Goal: Task Accomplishment & Management: Use online tool/utility

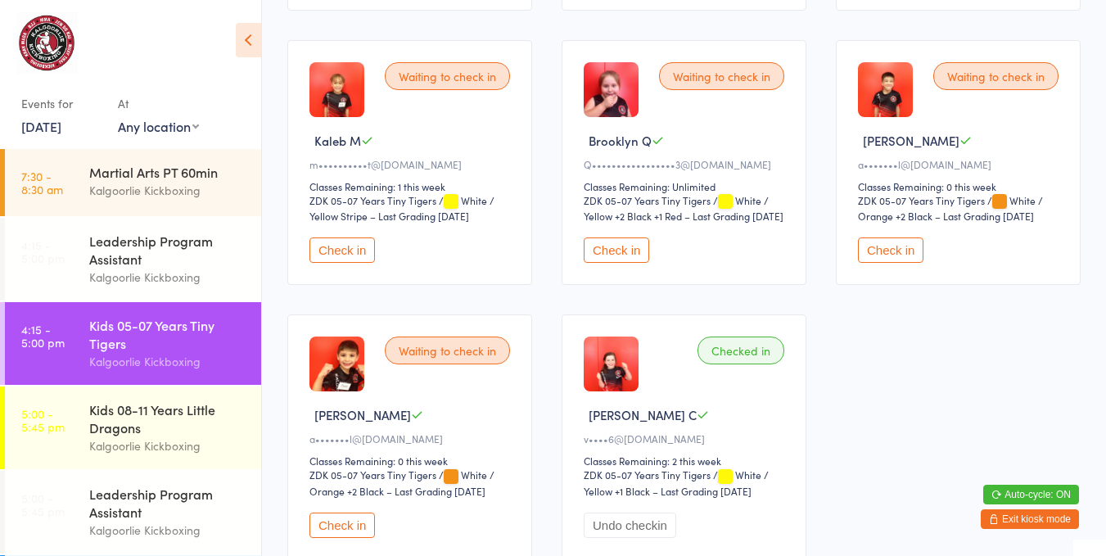
scroll to position [435, 0]
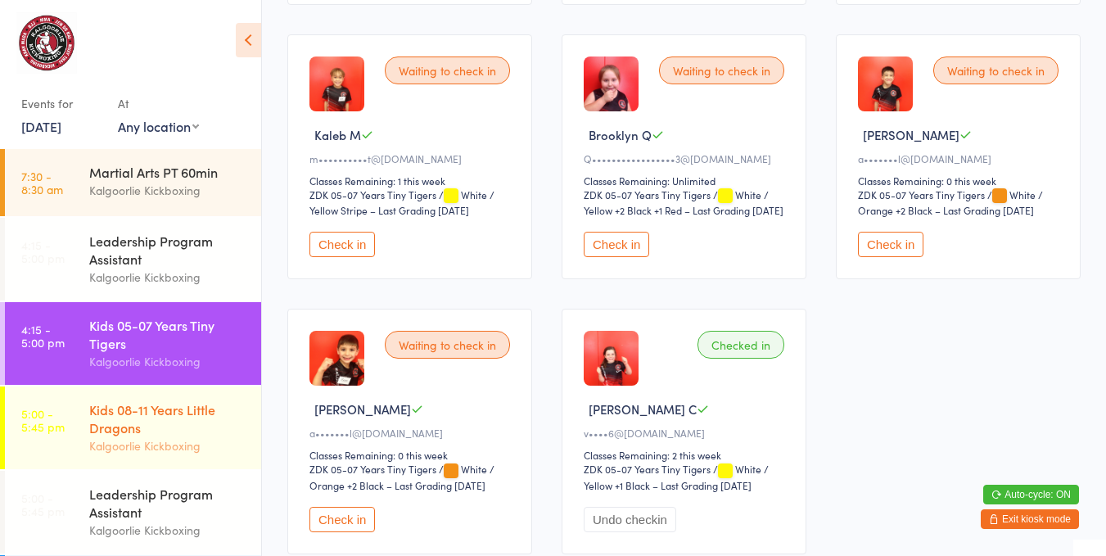
click at [169, 431] on div "Kids 08-11 Years Little Dragons" at bounding box center [168, 418] width 158 height 36
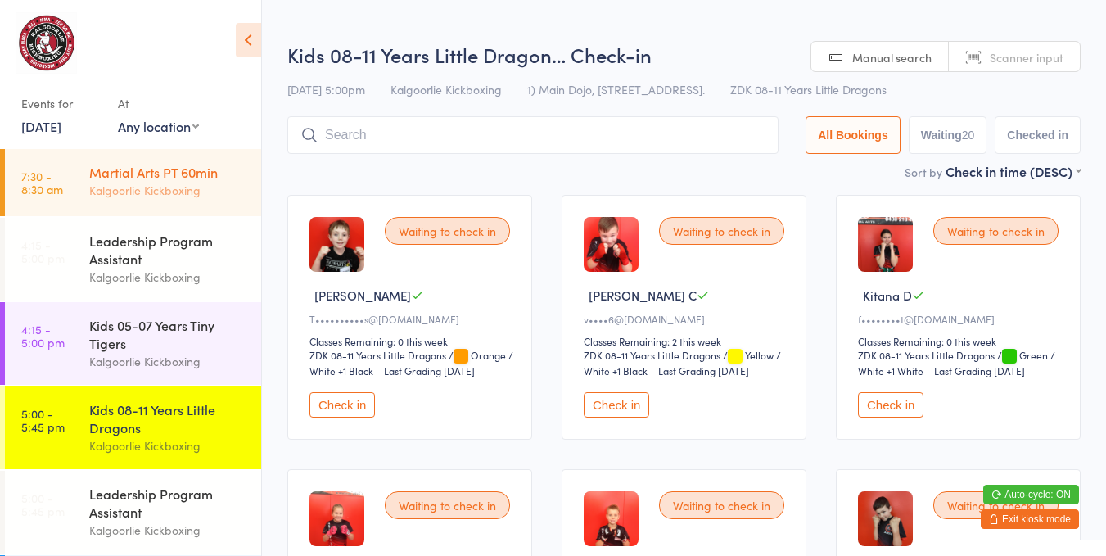
click at [194, 214] on link "7:30 - 8:30 am Martial Arts PT 60min Kalgoorlie Kickboxing" at bounding box center [133, 182] width 256 height 67
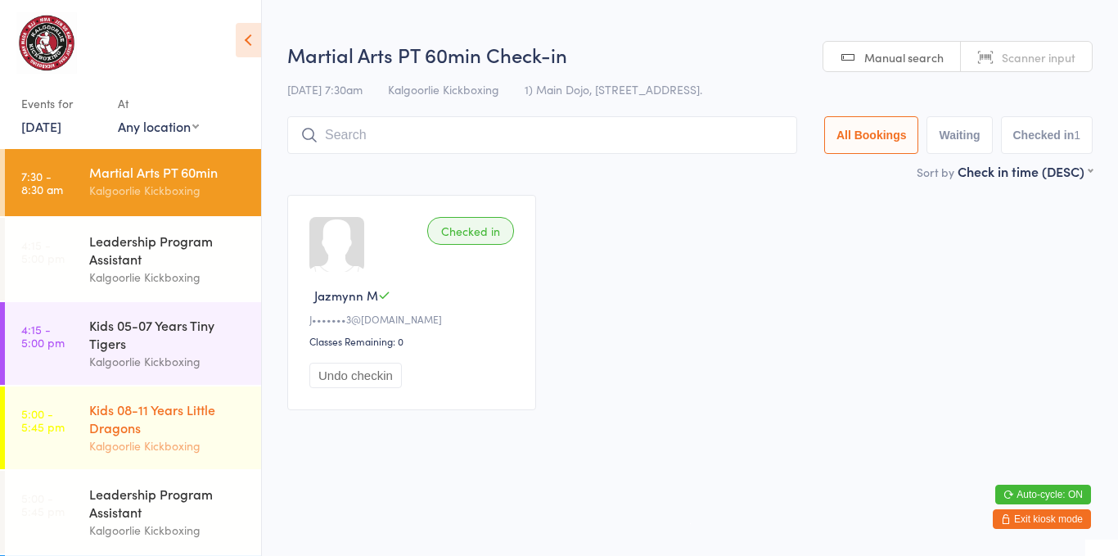
click at [210, 431] on div "Kids 08-11 Years Little Dragons" at bounding box center [168, 418] width 158 height 36
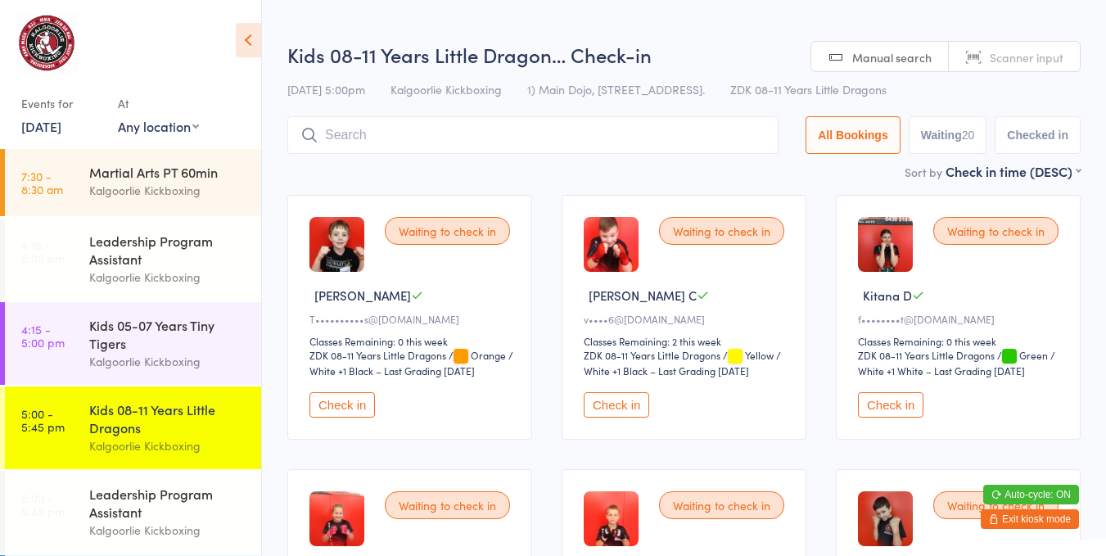
click at [624, 402] on button "Check in" at bounding box center [615, 404] width 65 height 25
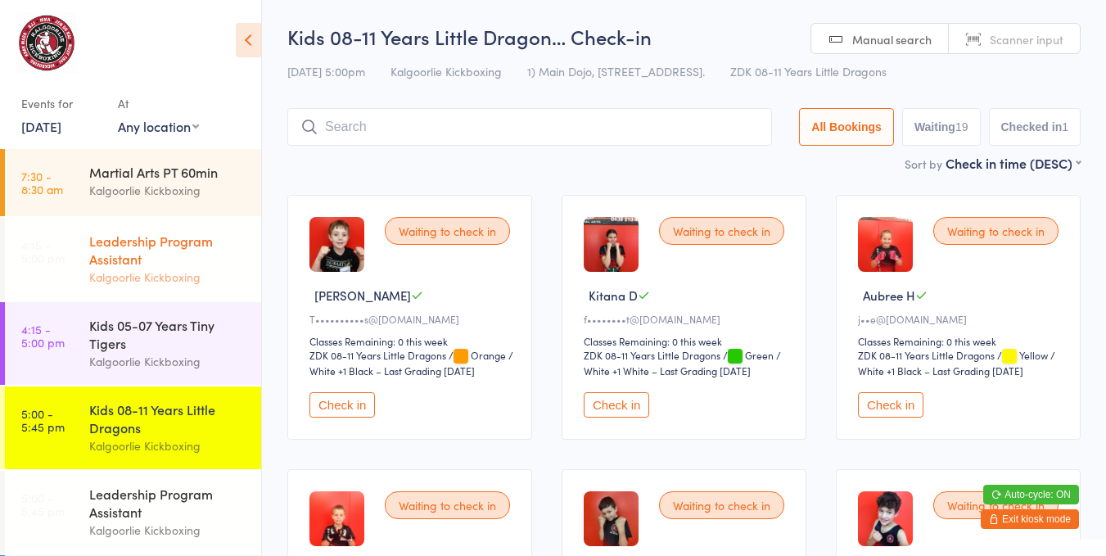
click at [95, 250] on div "Leadership Program Assistant" at bounding box center [168, 250] width 158 height 36
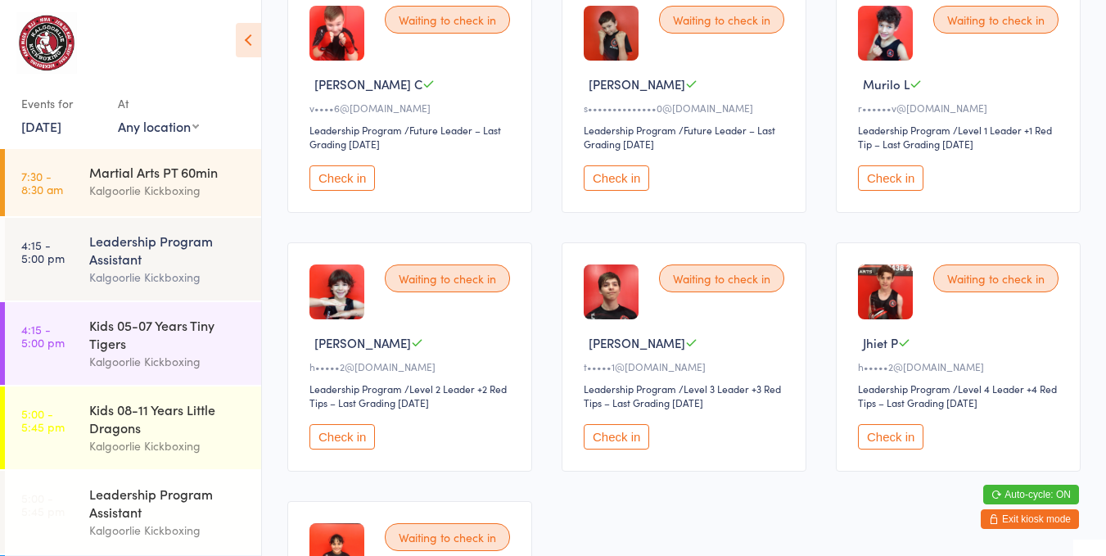
scroll to position [212, 0]
click at [884, 423] on button "Check in" at bounding box center [890, 435] width 65 height 25
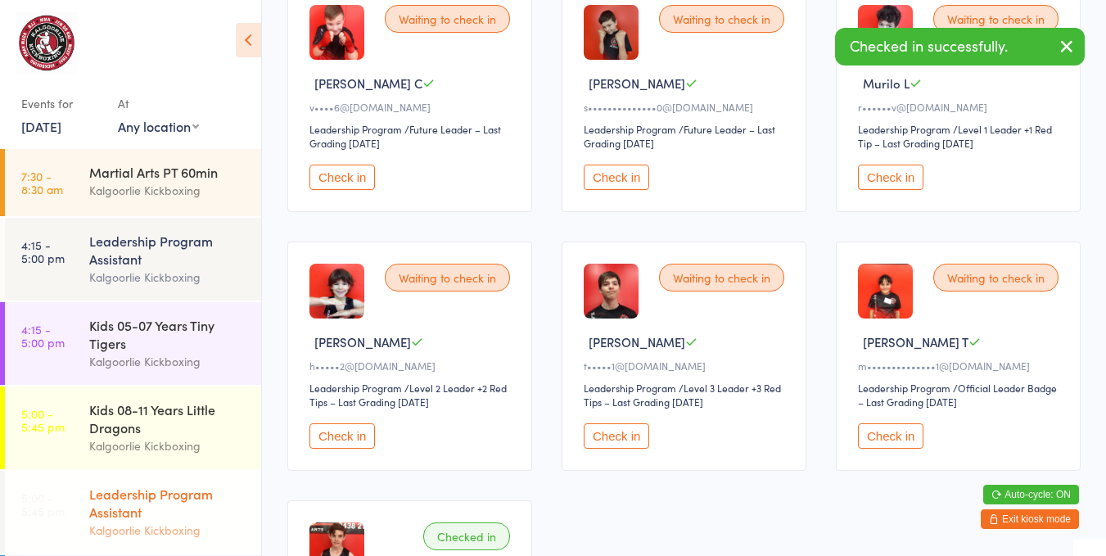
click at [161, 495] on div "Leadership Program Assistant" at bounding box center [168, 502] width 158 height 36
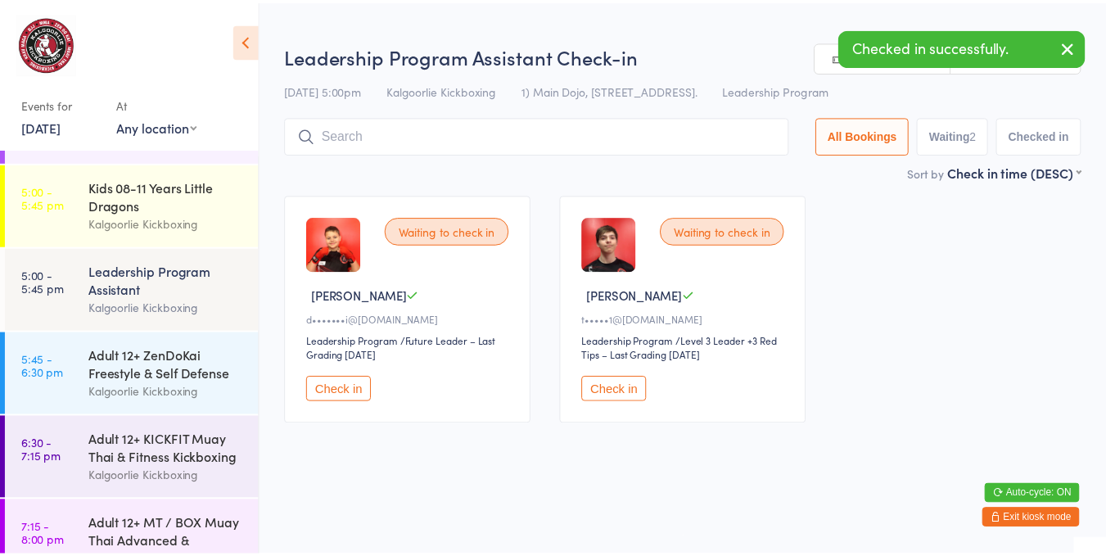
scroll to position [260, 0]
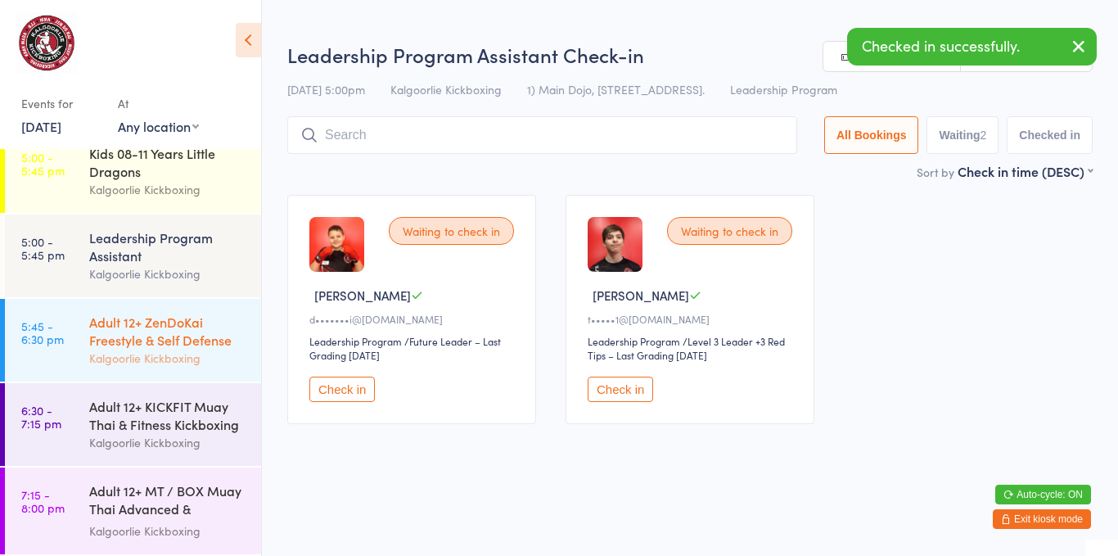
click at [94, 327] on div "Adult 12+ ZenDoKai Freestyle & Self Defense" at bounding box center [168, 331] width 158 height 36
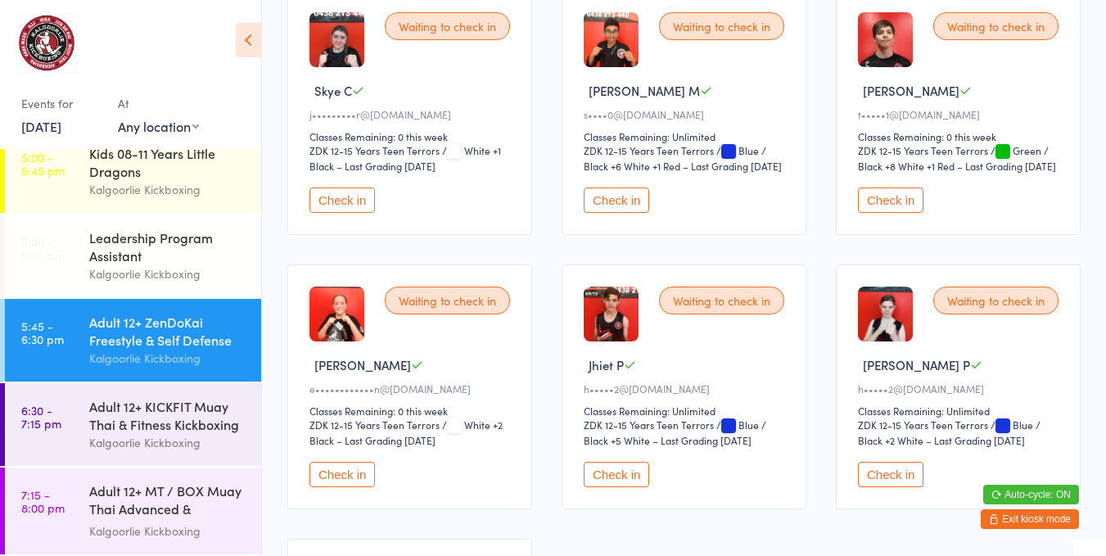
scroll to position [195, 0]
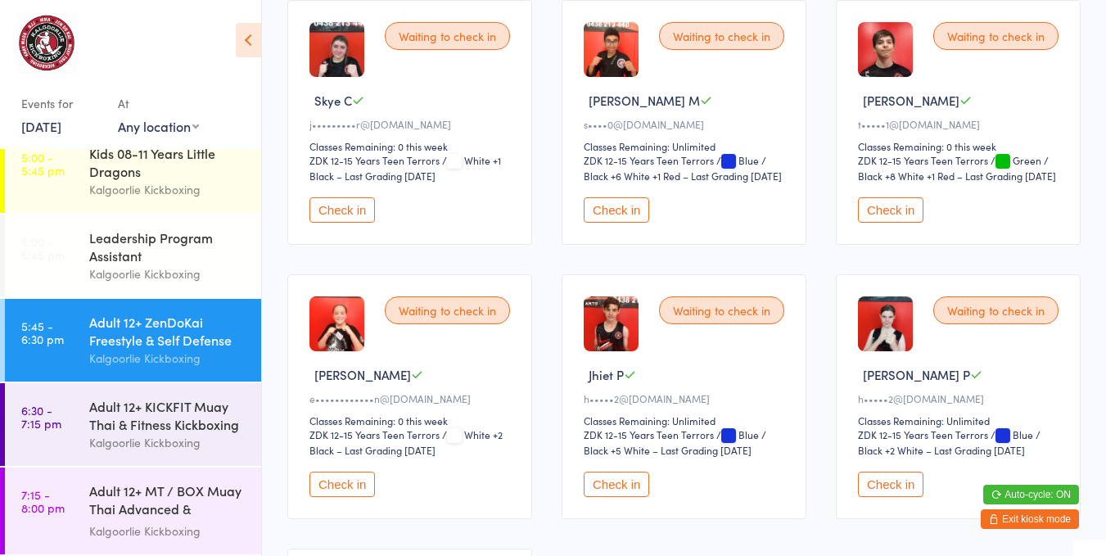
click at [612, 484] on button "Check in" at bounding box center [615, 483] width 65 height 25
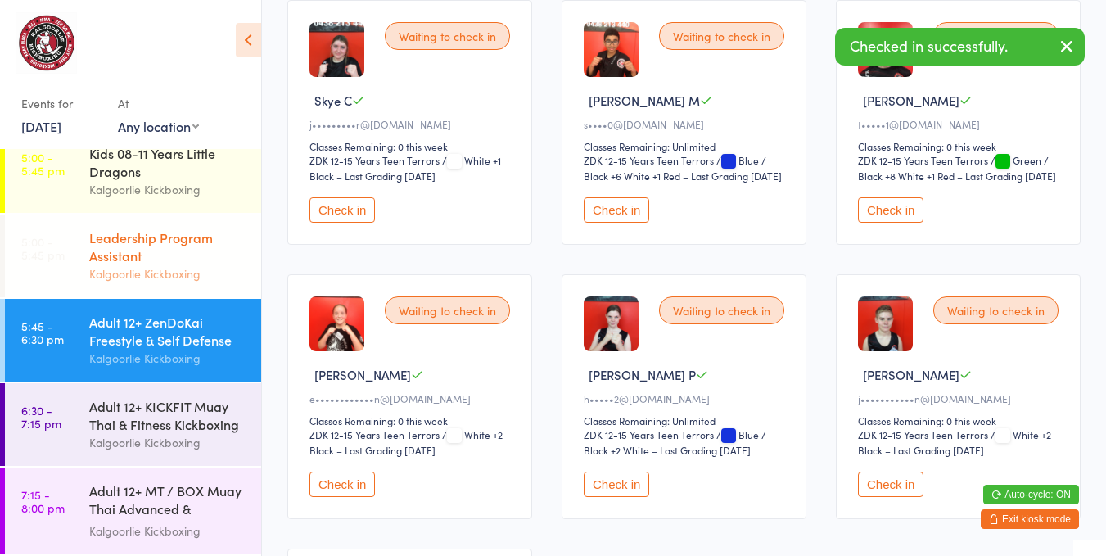
click at [123, 253] on div "Leadership Program Assistant" at bounding box center [168, 246] width 158 height 36
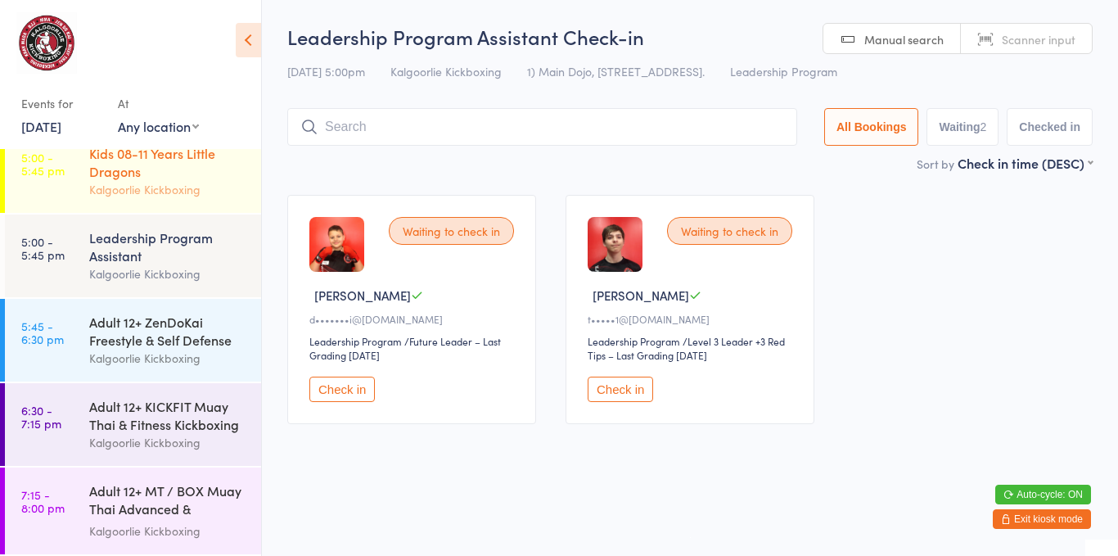
click at [164, 174] on div "Kids 08-11 Years Little Dragons" at bounding box center [168, 162] width 158 height 36
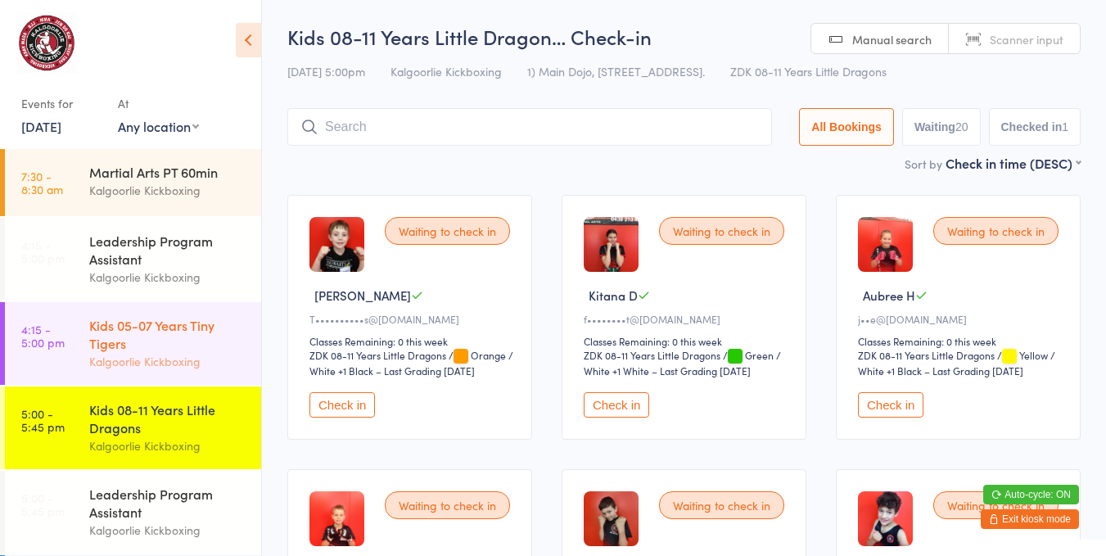
click at [137, 315] on div "Kids 05-07 Years Tiny Tigers Kalgoorlie Kickboxing" at bounding box center [175, 343] width 172 height 83
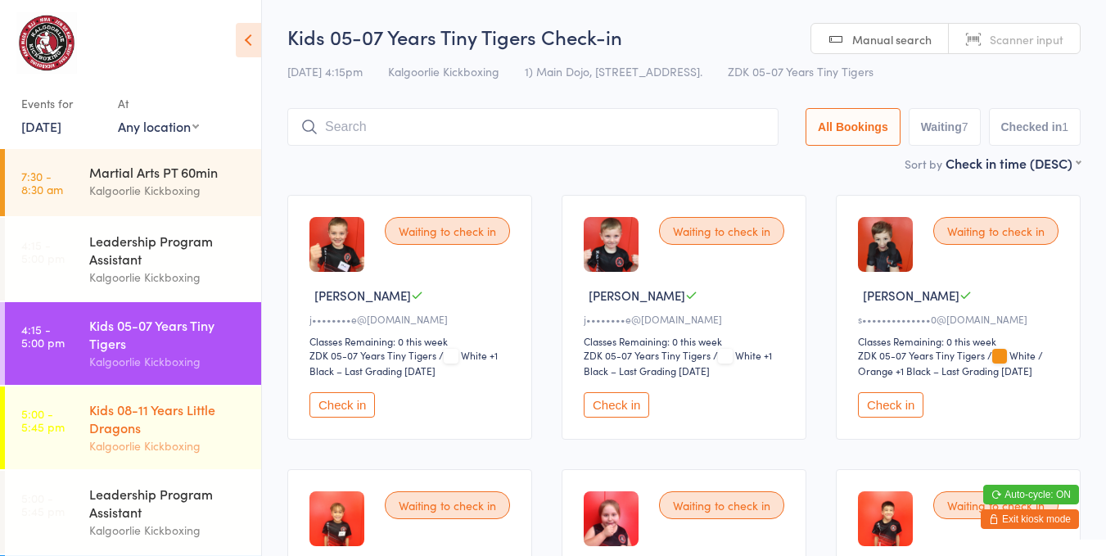
click at [160, 453] on div "Kalgoorlie Kickboxing" at bounding box center [168, 445] width 158 height 19
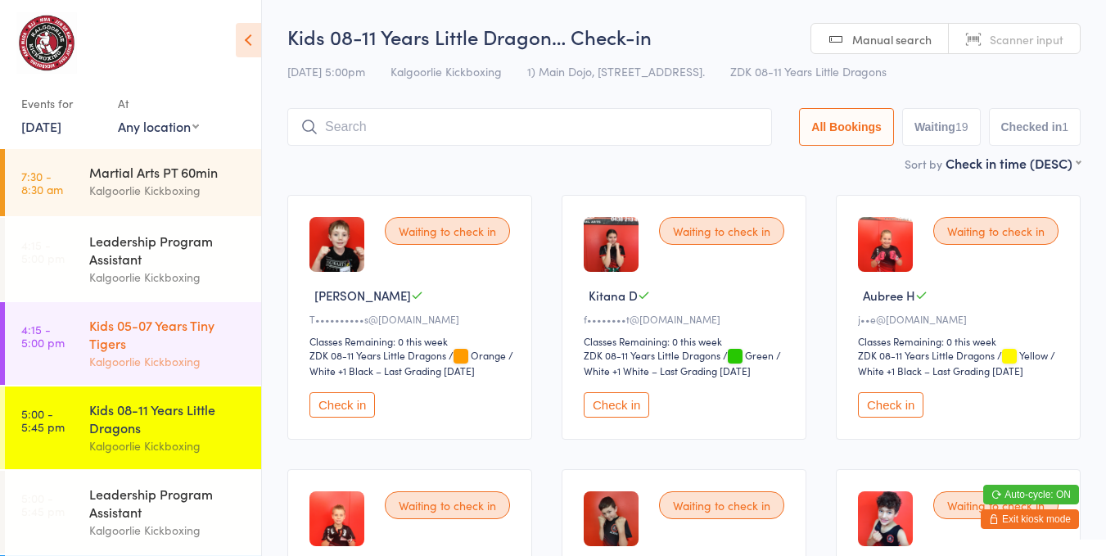
click at [161, 327] on div "Kids 05-07 Years Tiny Tigers" at bounding box center [168, 334] width 158 height 36
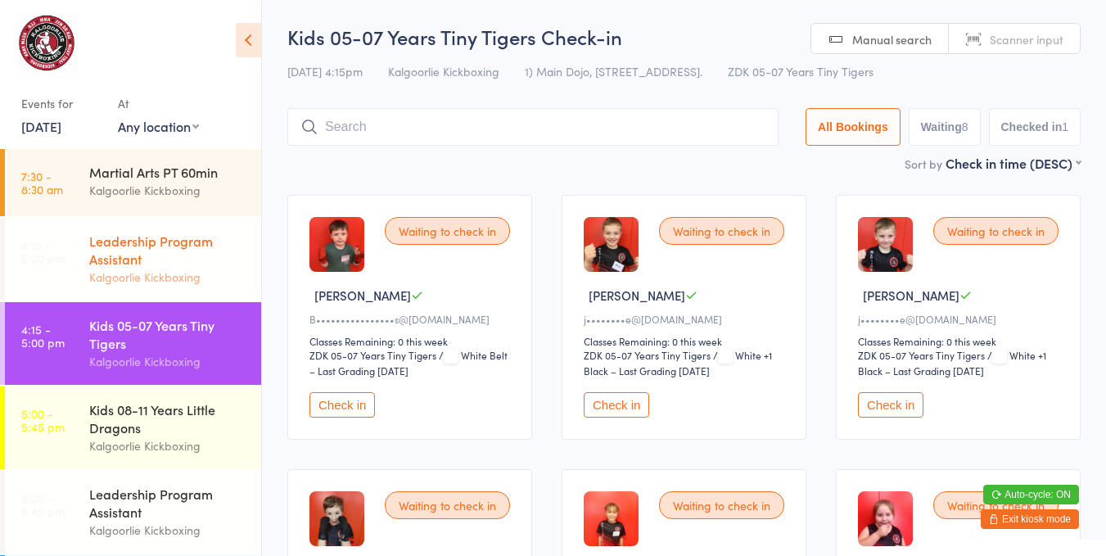
click at [204, 284] on div "Kalgoorlie Kickboxing" at bounding box center [168, 277] width 158 height 19
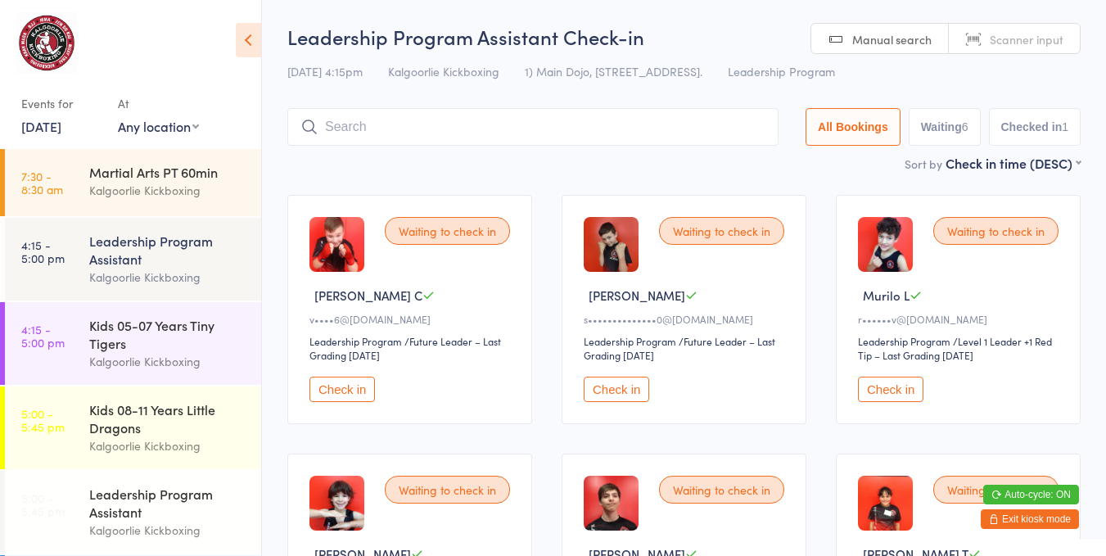
click at [346, 395] on button "Check in" at bounding box center [341, 388] width 65 height 25
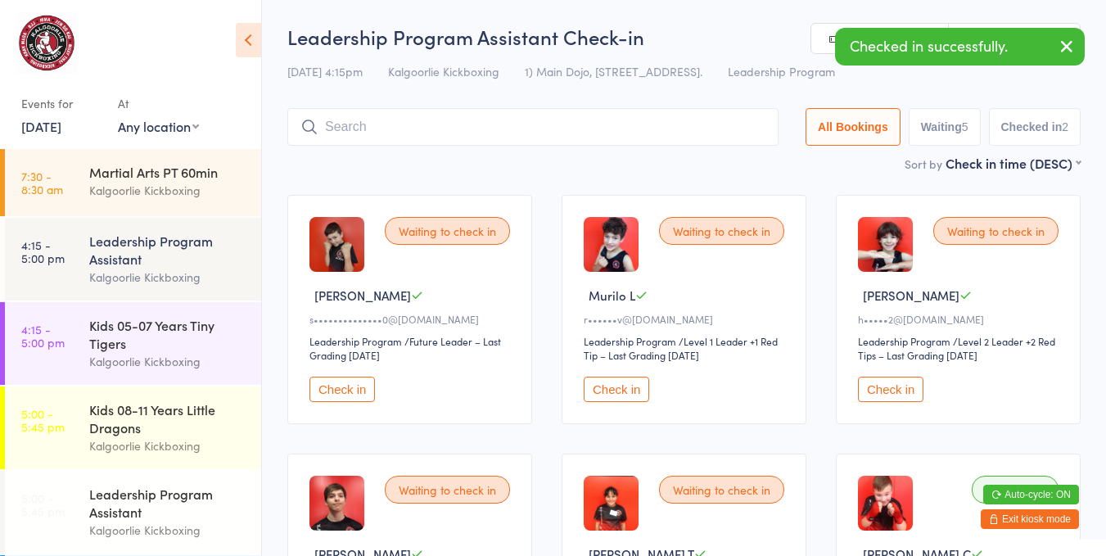
click at [880, 346] on select "Leadership Program" at bounding box center [916, 342] width 117 height 16
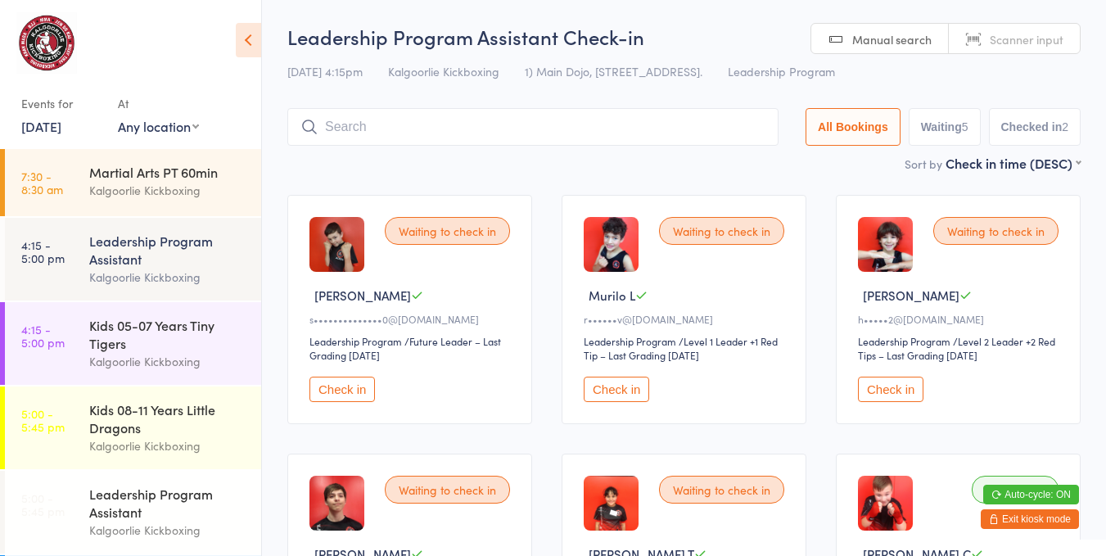
click at [901, 389] on button "Check in" at bounding box center [890, 388] width 65 height 25
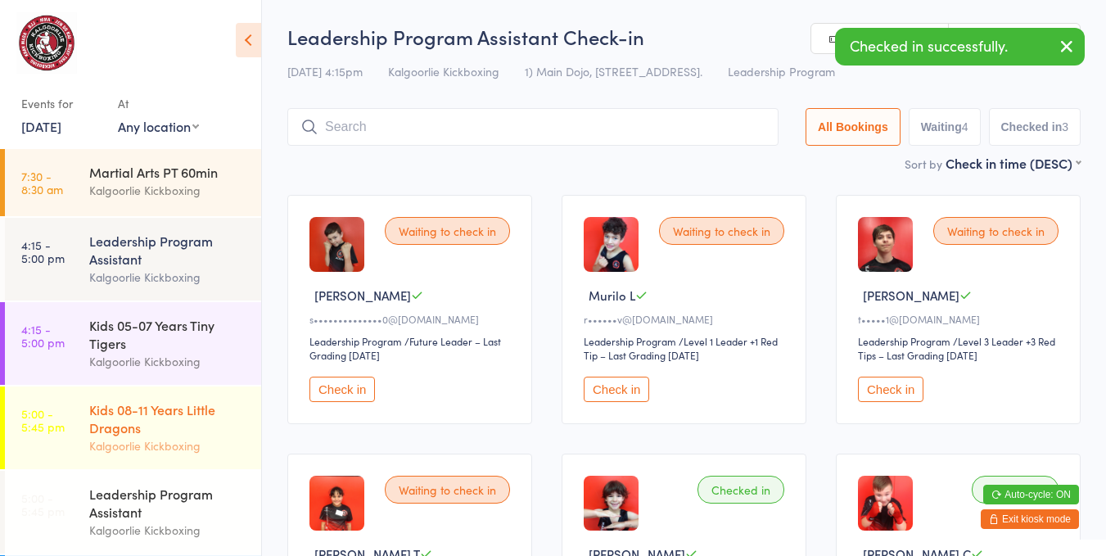
click at [61, 443] on link "5:00 - 5:45 pm Kids 08-11 Years Little Dragons Kalgoorlie Kickboxing" at bounding box center [133, 427] width 256 height 83
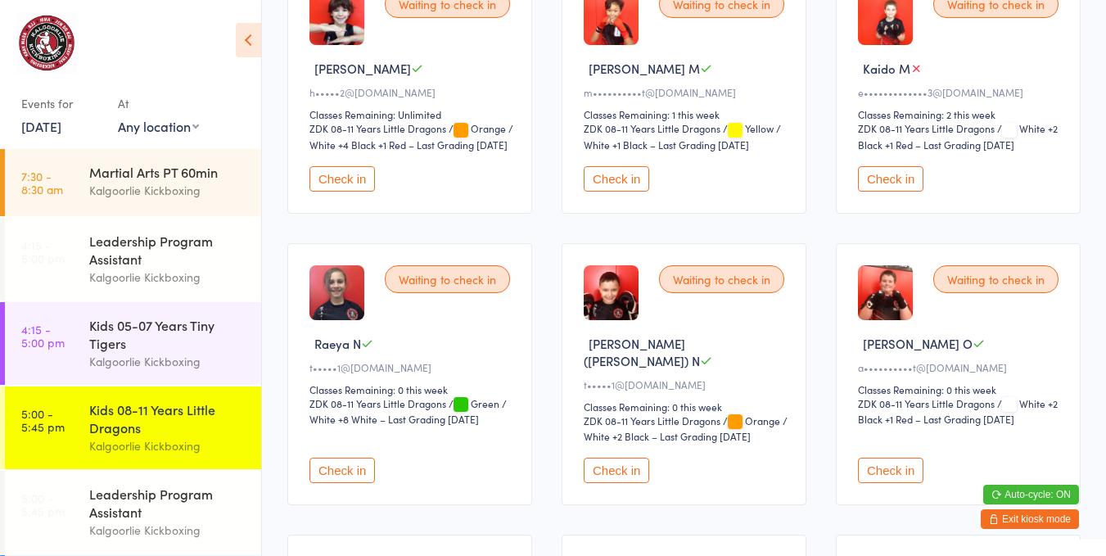
click at [817, 331] on div "Waiting to check in [PERSON_NAME] A T••••••••••s@[DOMAIN_NAME] Classes Remainin…" at bounding box center [684, 373] width 822 height 1937
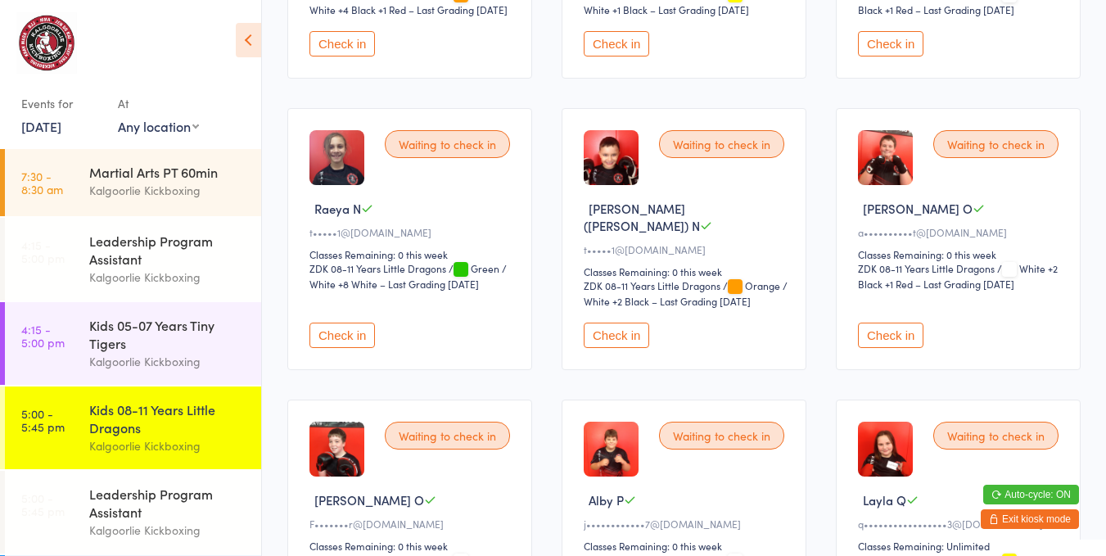
click at [841, 143] on div "Waiting to check in [PERSON_NAME] O a••••••••••t@[DOMAIN_NAME] Classes Remainin…" at bounding box center [958, 239] width 245 height 262
click at [834, 127] on div "Waiting to check in [PERSON_NAME] A T••••••••••s@[DOMAIN_NAME] Classes Remainin…" at bounding box center [684, 238] width 822 height 1937
click at [831, 113] on div "Waiting to check in [PERSON_NAME] A T••••••••••s@[DOMAIN_NAME] Classes Remainin…" at bounding box center [684, 238] width 822 height 1937
click at [831, 98] on div "Waiting to check in [PERSON_NAME] A T••••••••••s@[DOMAIN_NAME] Classes Remainin…" at bounding box center [684, 238] width 822 height 1937
click at [819, 68] on div "Waiting to check in [PERSON_NAME] A T••••••••••s@[DOMAIN_NAME] Classes Remainin…" at bounding box center [684, 238] width 822 height 1937
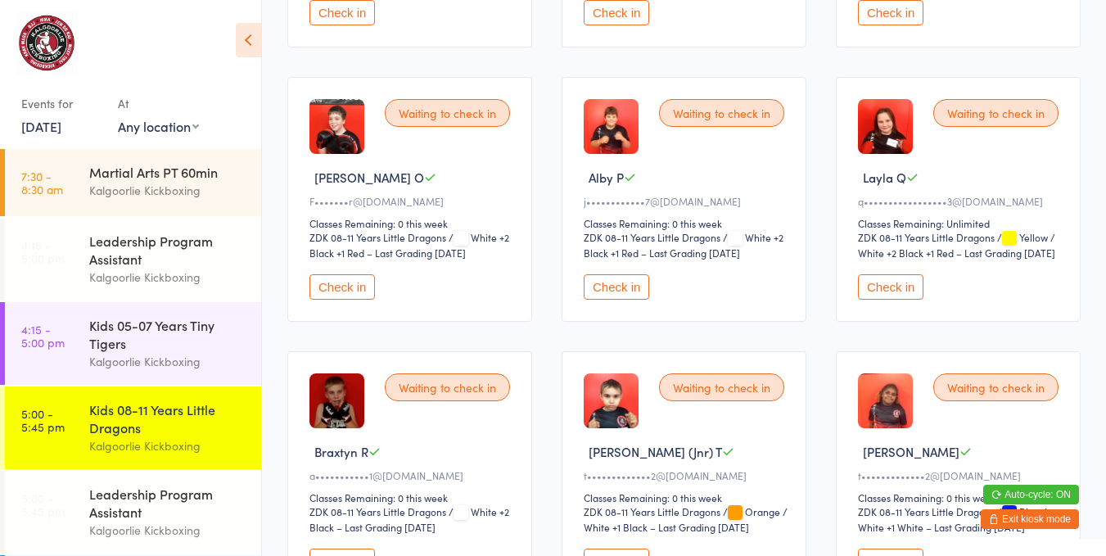
click at [705, 230] on select "ZDK 08-11 Years Little Dragons" at bounding box center [669, 238] width 172 height 16
click at [714, 215] on div "Classes Remaining: 0 this week" at bounding box center [685, 222] width 205 height 14
click at [718, 193] on div "j••••••••••••7@[DOMAIN_NAME]" at bounding box center [685, 200] width 205 height 14
click at [717, 169] on div "Waiting to check in Alby P j••••••••••••7@[DOMAIN_NAME] Classes Remaining: 0 th…" at bounding box center [683, 198] width 245 height 245
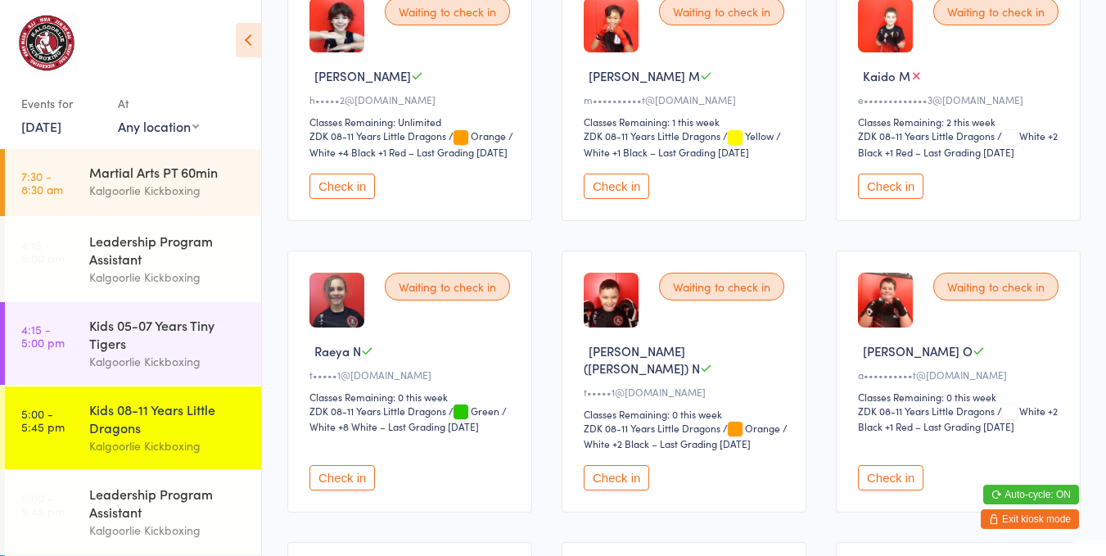
scroll to position [766, 0]
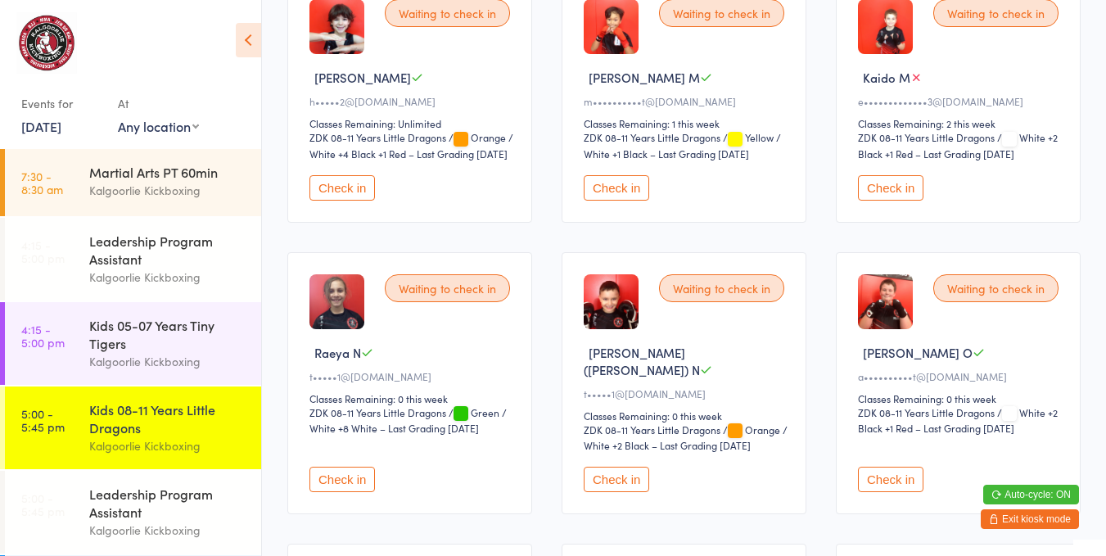
click at [323, 195] on button "Check in" at bounding box center [341, 187] width 65 height 25
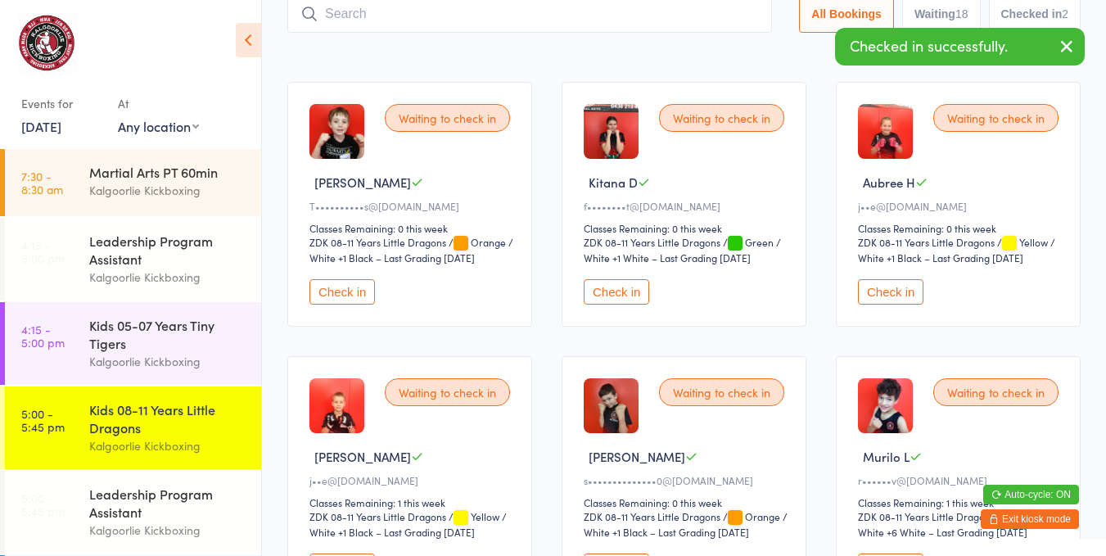
scroll to position [0, 0]
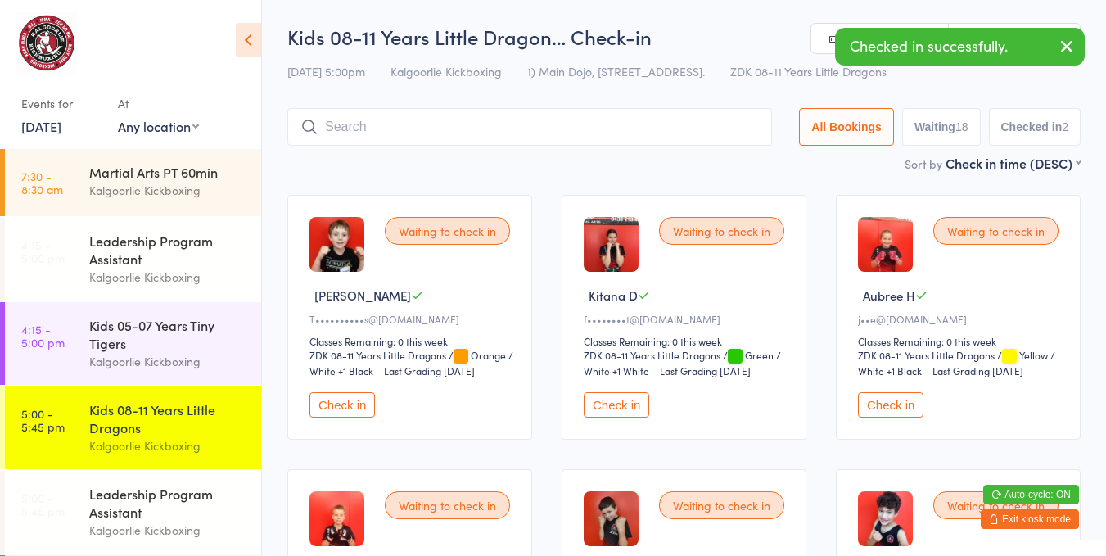
click at [103, 344] on div "Kids 05-07 Years Tiny Tigers" at bounding box center [168, 334] width 158 height 36
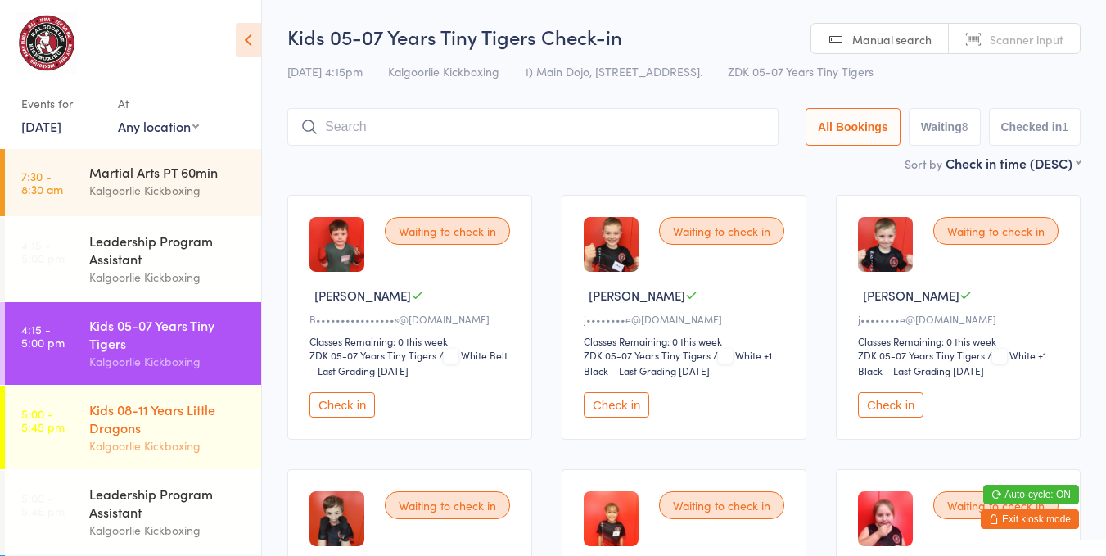
click at [97, 432] on div "Kids 08-11 Years Little Dragons" at bounding box center [168, 418] width 158 height 36
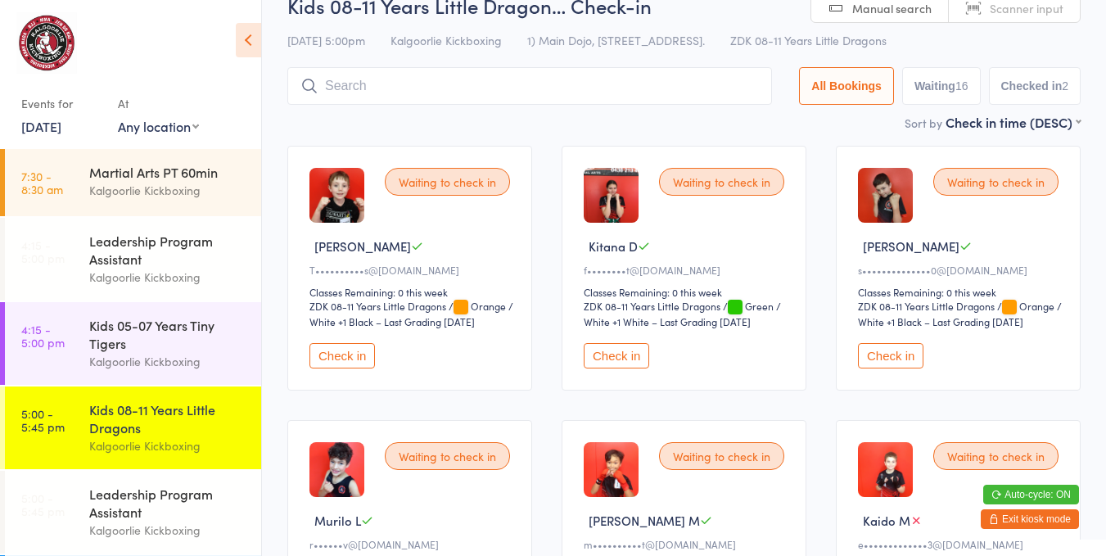
scroll to position [50, 0]
click at [888, 352] on button "Check in" at bounding box center [890, 354] width 65 height 25
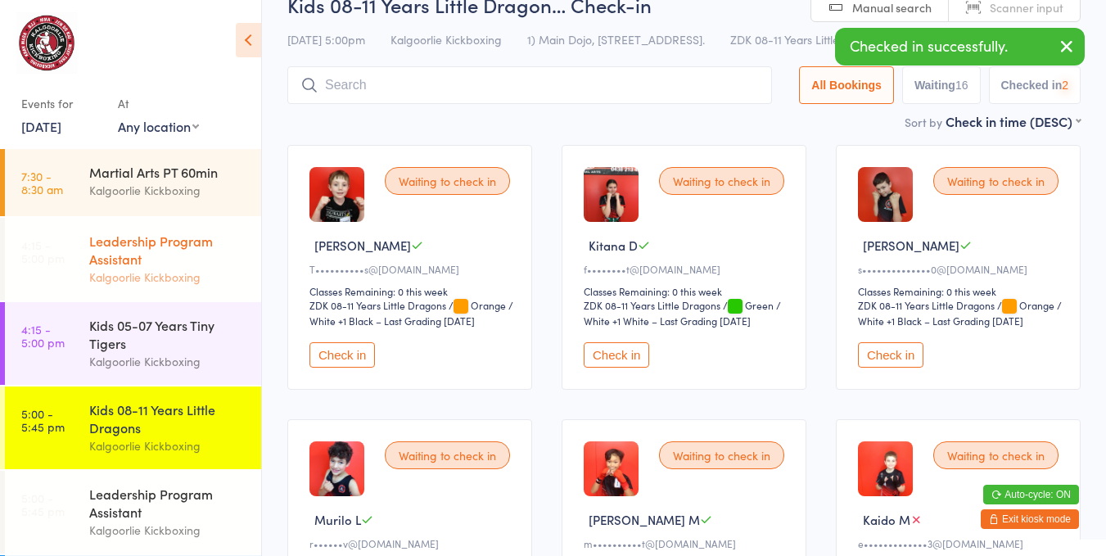
click at [112, 254] on div "Leadership Program Assistant" at bounding box center [168, 250] width 158 height 36
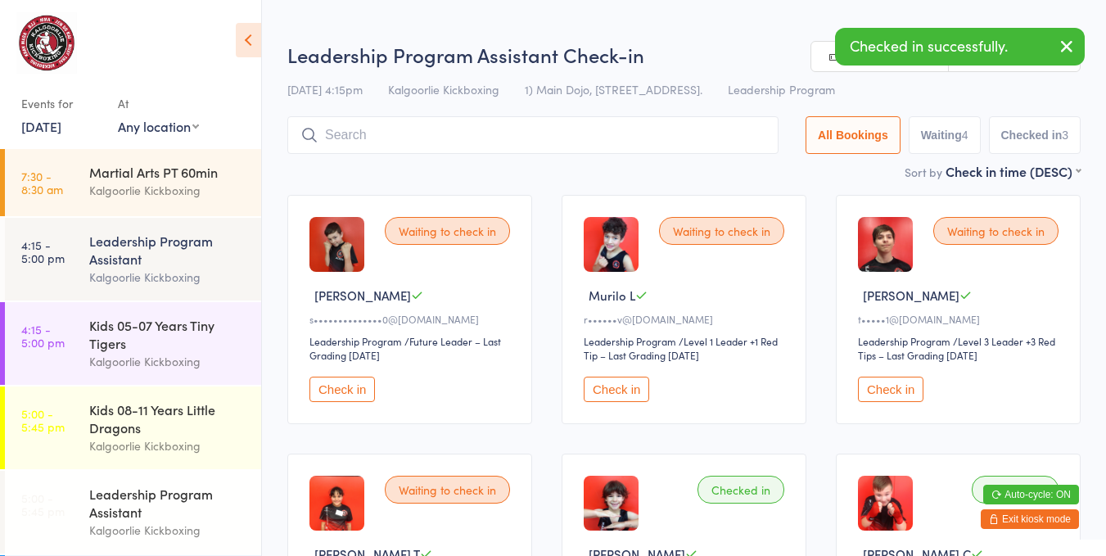
click at [336, 389] on button "Check in" at bounding box center [341, 388] width 65 height 25
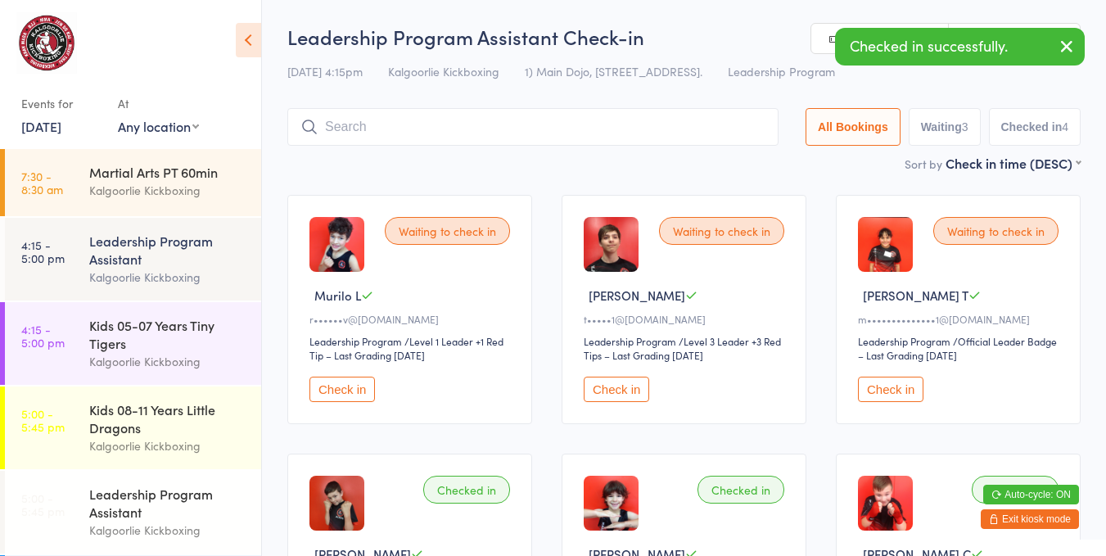
click at [39, 331] on time "4:15 - 5:00 pm" at bounding box center [42, 335] width 43 height 26
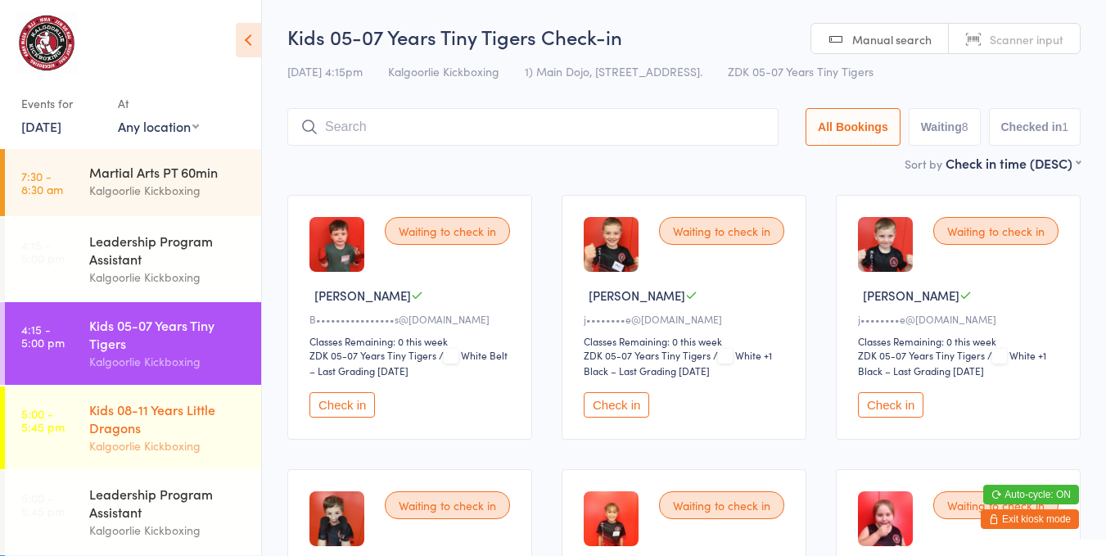
click at [151, 417] on div "Kids 08-11 Years Little Dragons" at bounding box center [168, 418] width 158 height 36
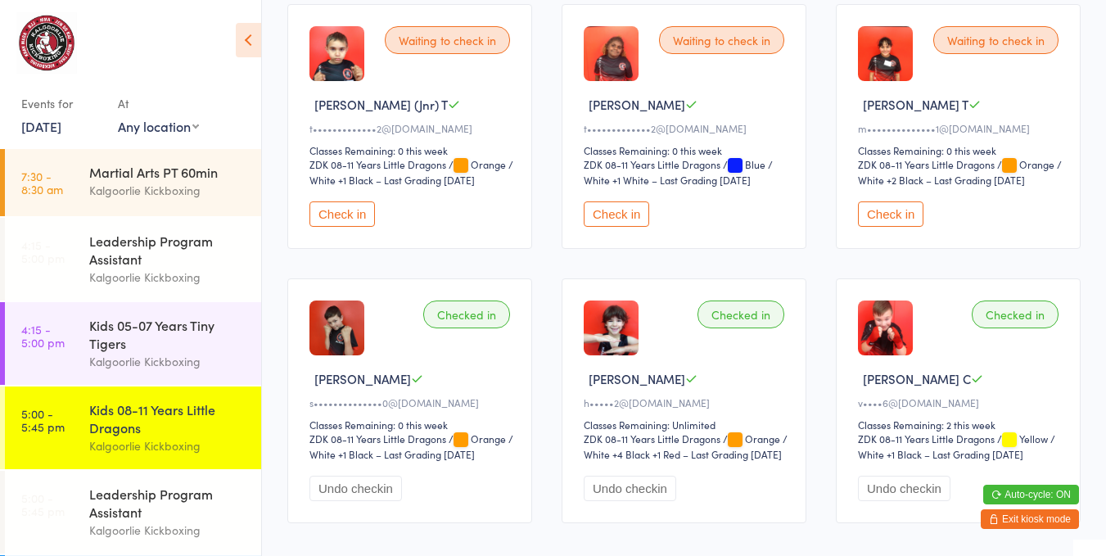
scroll to position [1310, 0]
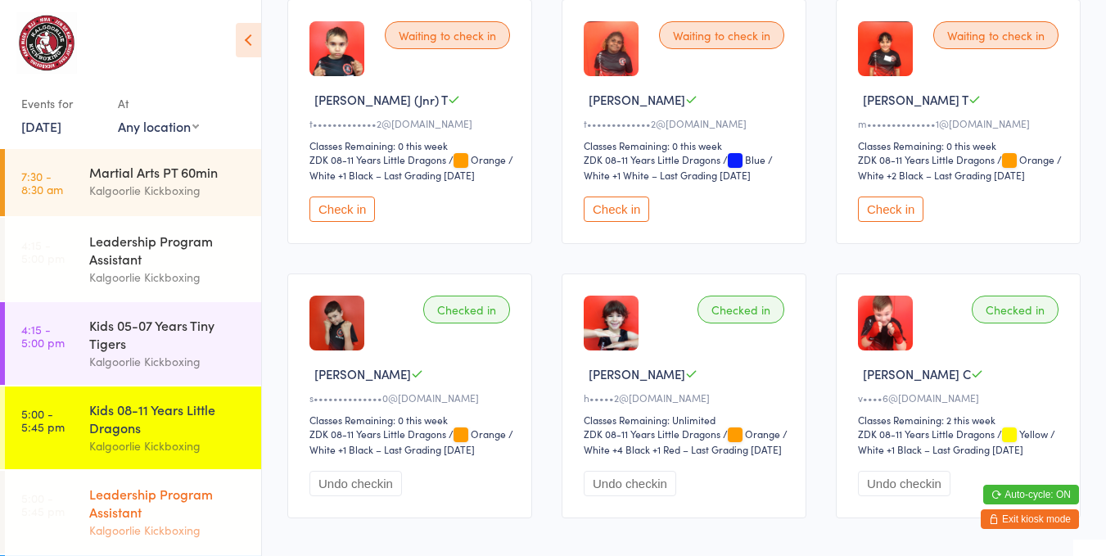
click at [101, 482] on div "Leadership Program Assistant Kalgoorlie Kickboxing" at bounding box center [175, 512] width 172 height 83
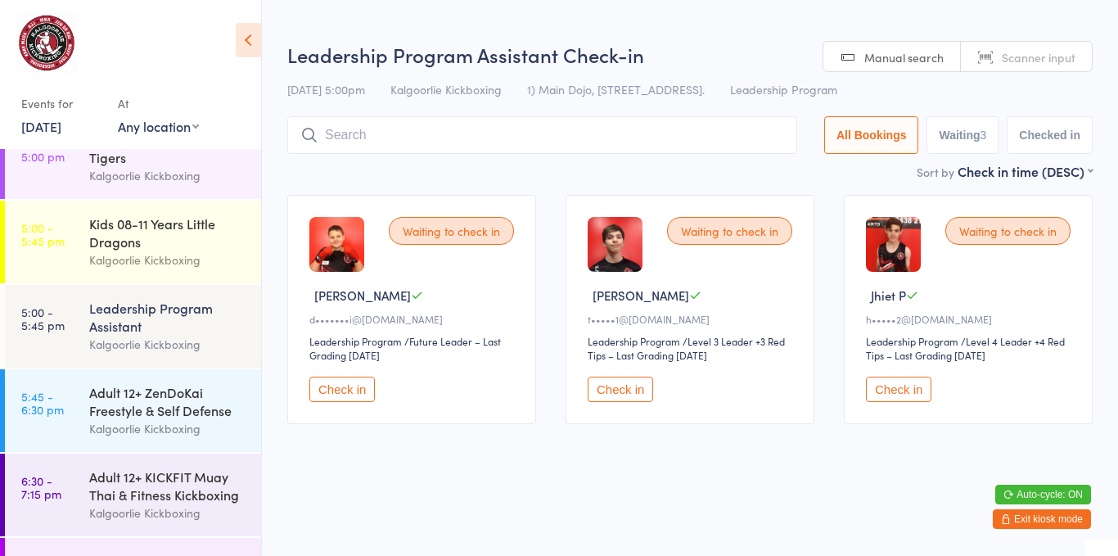
scroll to position [194, 0]
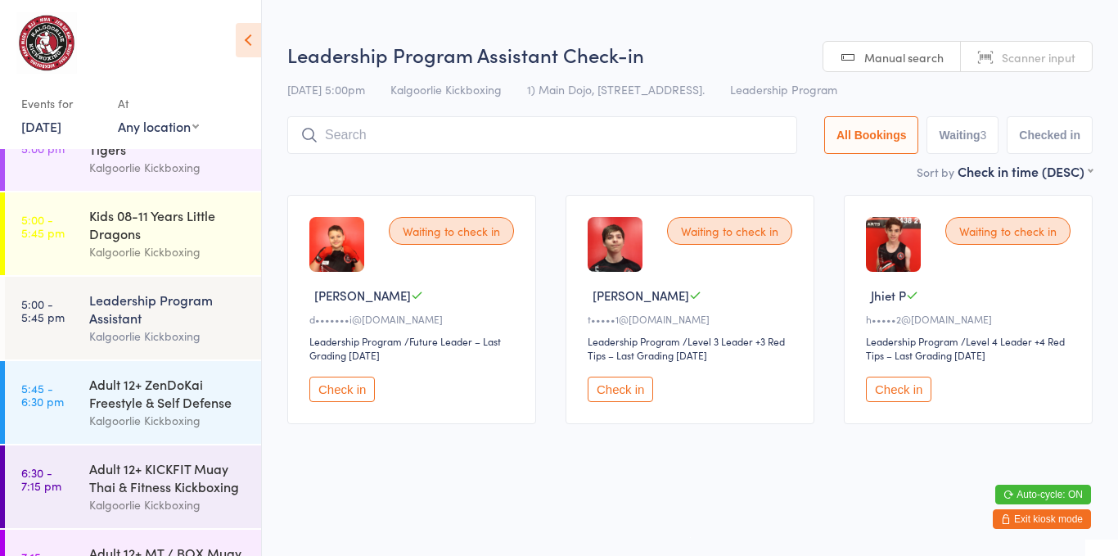
click at [276, 229] on div "Waiting to check in [PERSON_NAME] d•••••••i@[DOMAIN_NAME] Leadership Program Le…" at bounding box center [690, 309] width 835 height 259
click at [261, 211] on aside "Events for [DATE] [DATE] [DATE] Sun Mon Tue Wed Thu Fri Sat 36 31 01 02 03 04 0…" at bounding box center [131, 278] width 262 height 556
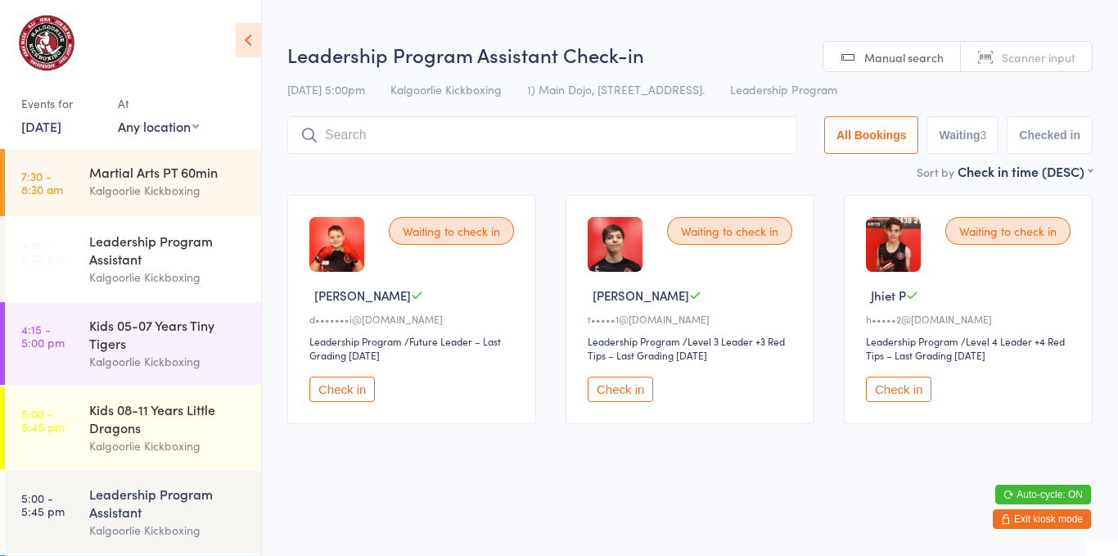
click at [109, 516] on div "Leadership Program Assistant" at bounding box center [168, 502] width 158 height 36
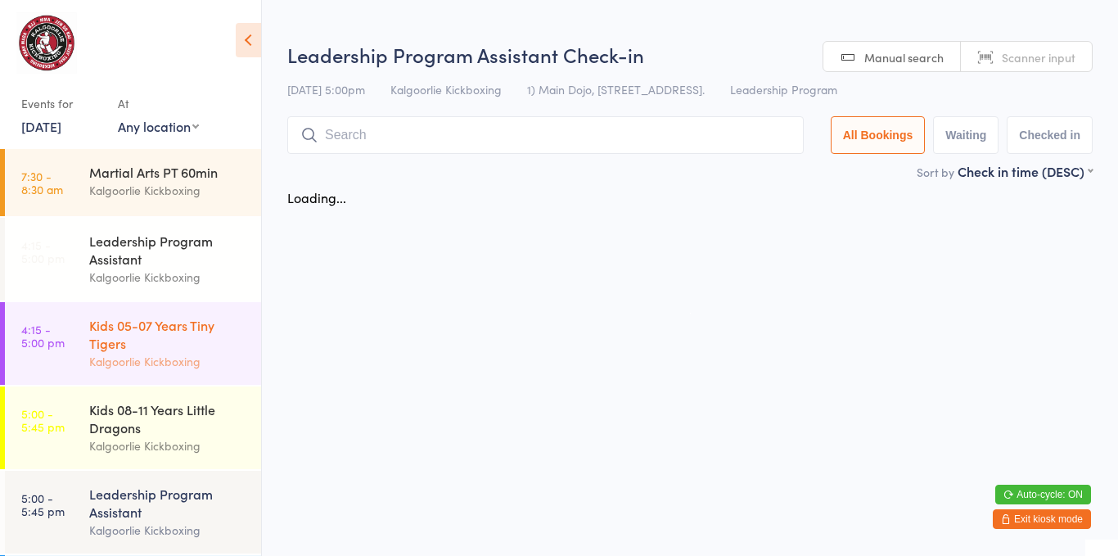
click at [145, 359] on div "Kalgoorlie Kickboxing" at bounding box center [168, 361] width 158 height 19
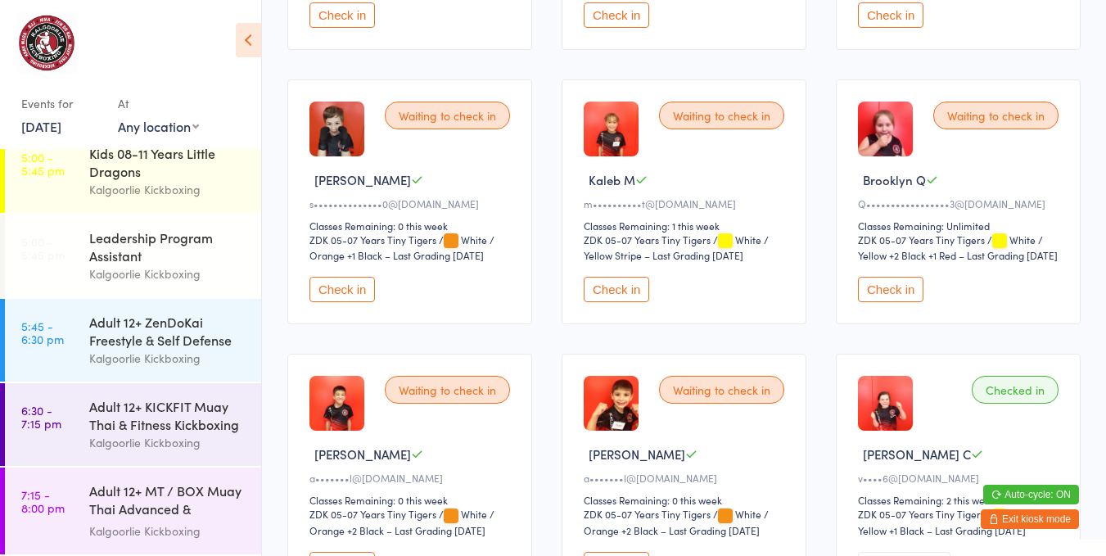
scroll to position [550, 0]
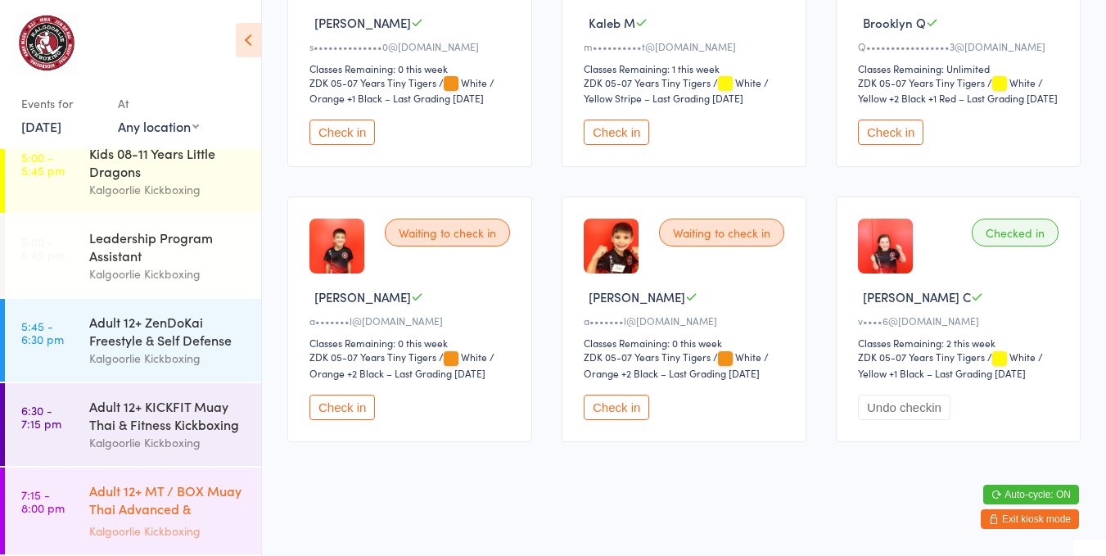
click at [124, 506] on div "Adult 12+ MT / BOX Muay Thai Advanced & SPARRING" at bounding box center [168, 501] width 158 height 40
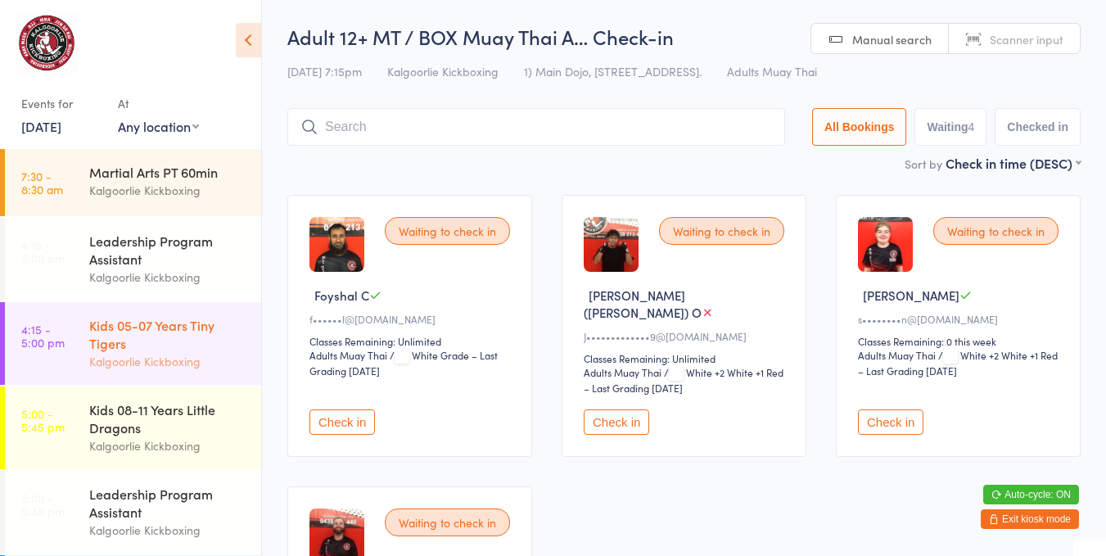
click at [137, 336] on div "Kids 05-07 Years Tiny Tigers" at bounding box center [168, 334] width 158 height 36
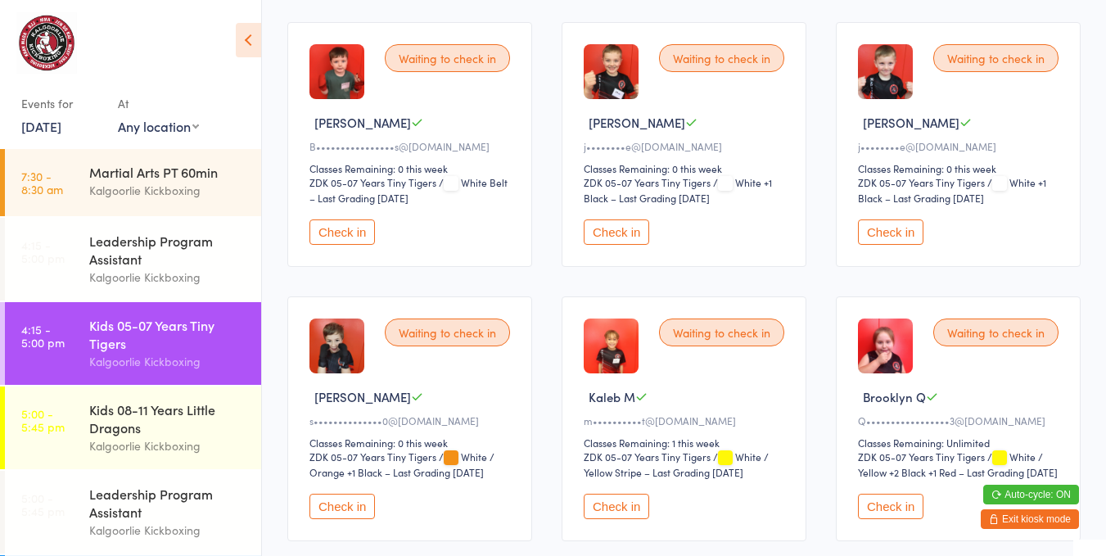
scroll to position [189, 0]
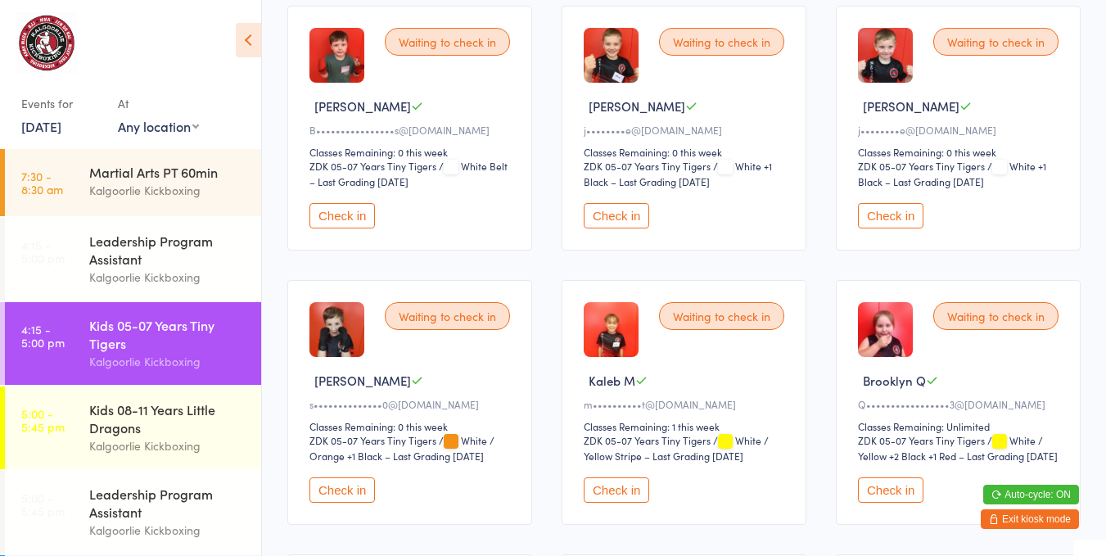
click at [355, 495] on button "Check in" at bounding box center [341, 489] width 65 height 25
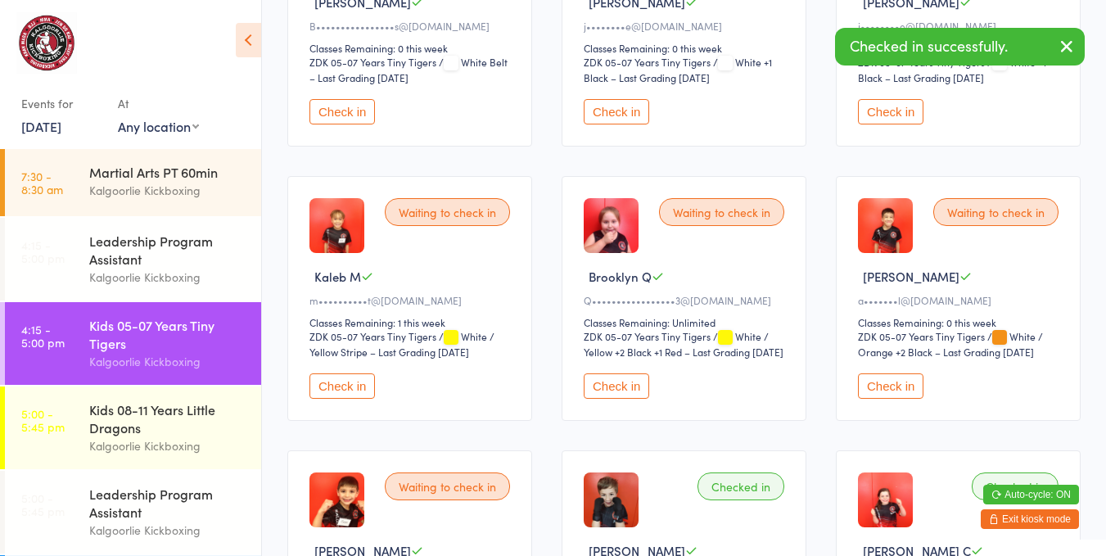
scroll to position [307, 0]
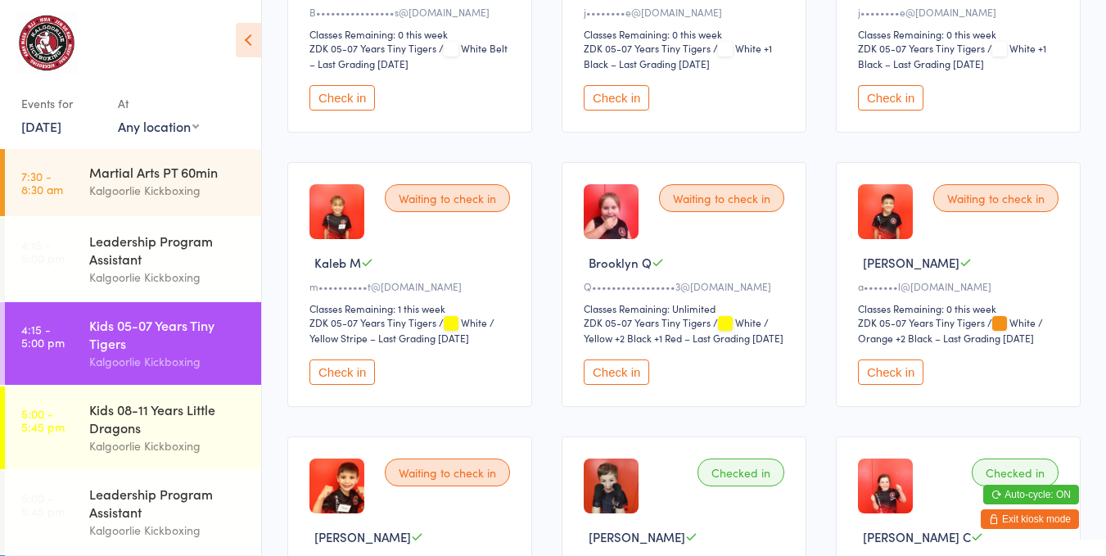
click at [614, 367] on button "Check in" at bounding box center [615, 371] width 65 height 25
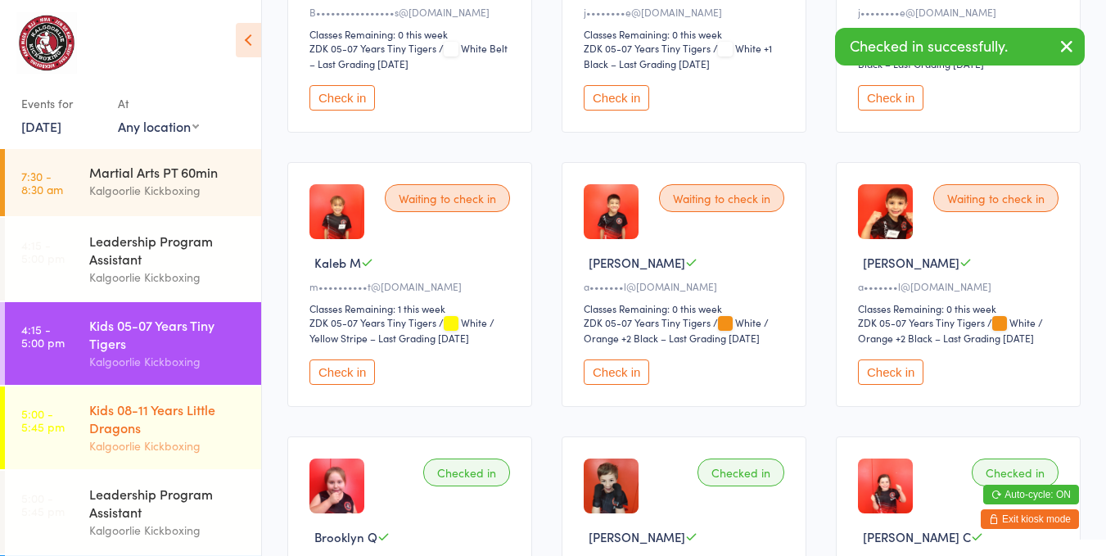
click at [164, 428] on div "Kids 08-11 Years Little Dragons" at bounding box center [168, 418] width 158 height 36
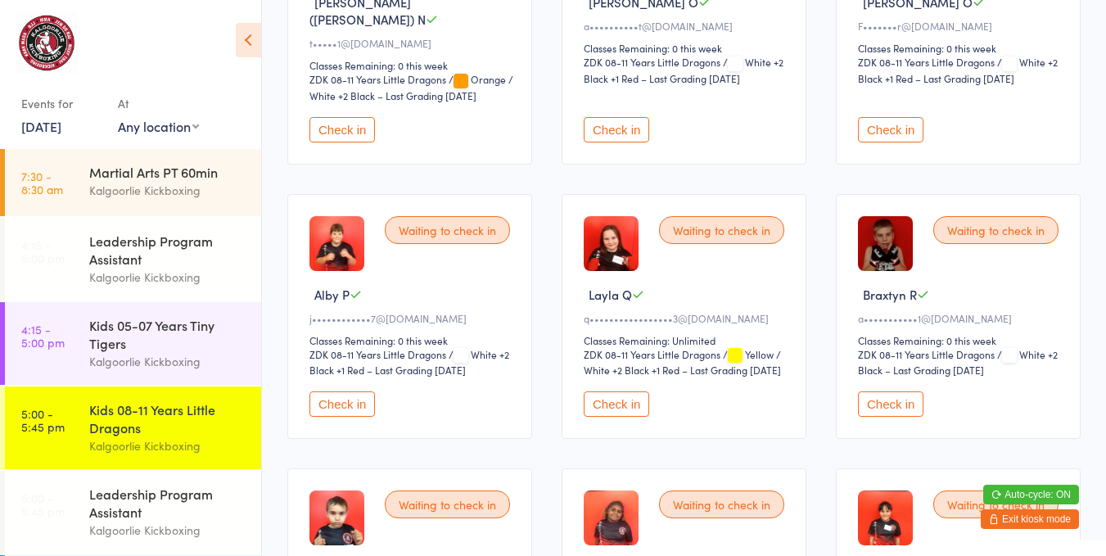
scroll to position [844, 0]
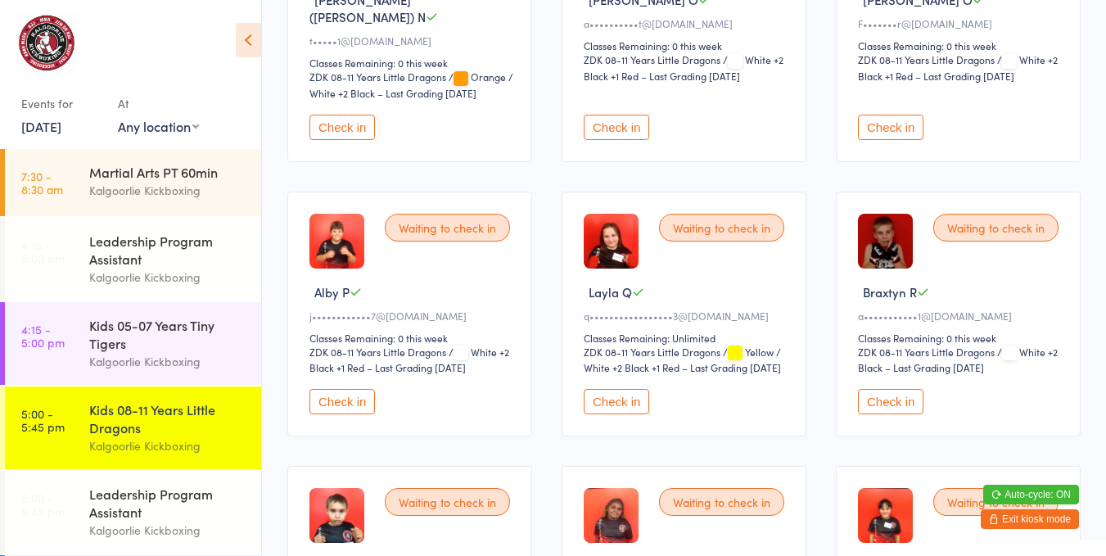
click at [610, 389] on button "Check in" at bounding box center [615, 401] width 65 height 25
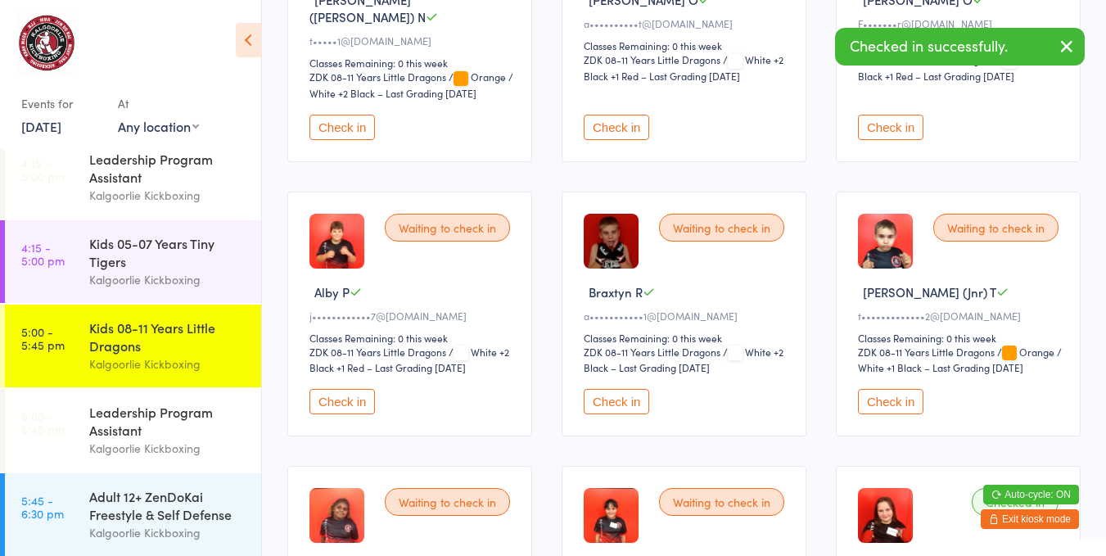
scroll to position [121, 0]
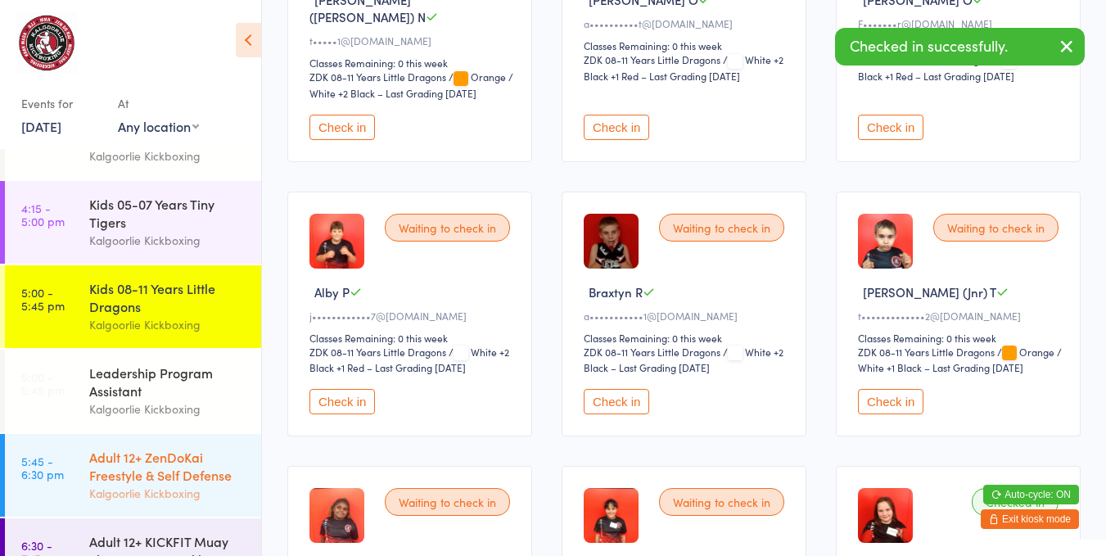
click at [176, 472] on div "Adult 12+ ZenDoKai Freestyle & Self Defense" at bounding box center [168, 466] width 158 height 36
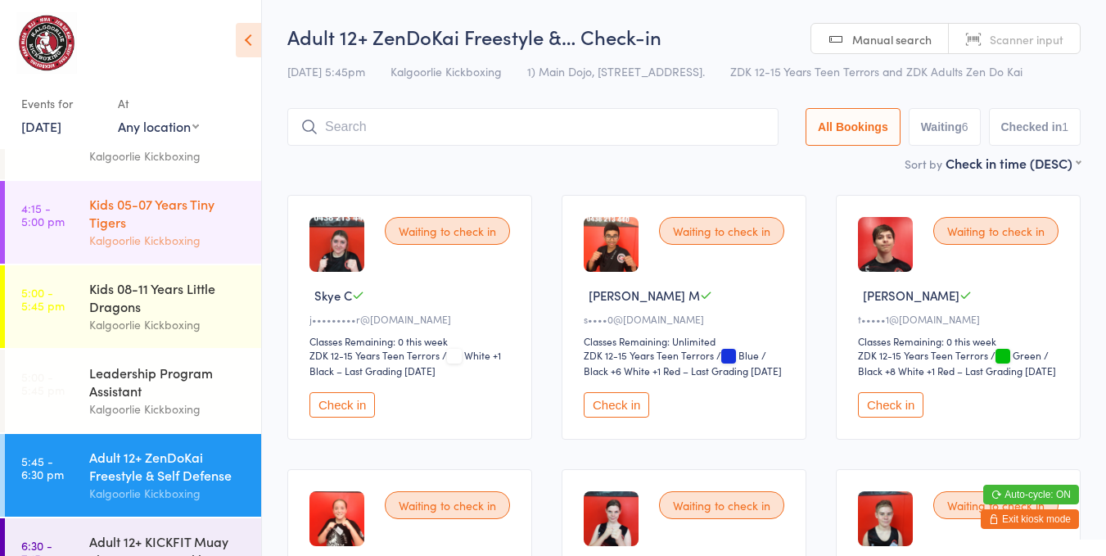
click at [155, 211] on div "Kids 05-07 Years Tiny Tigers" at bounding box center [168, 213] width 158 height 36
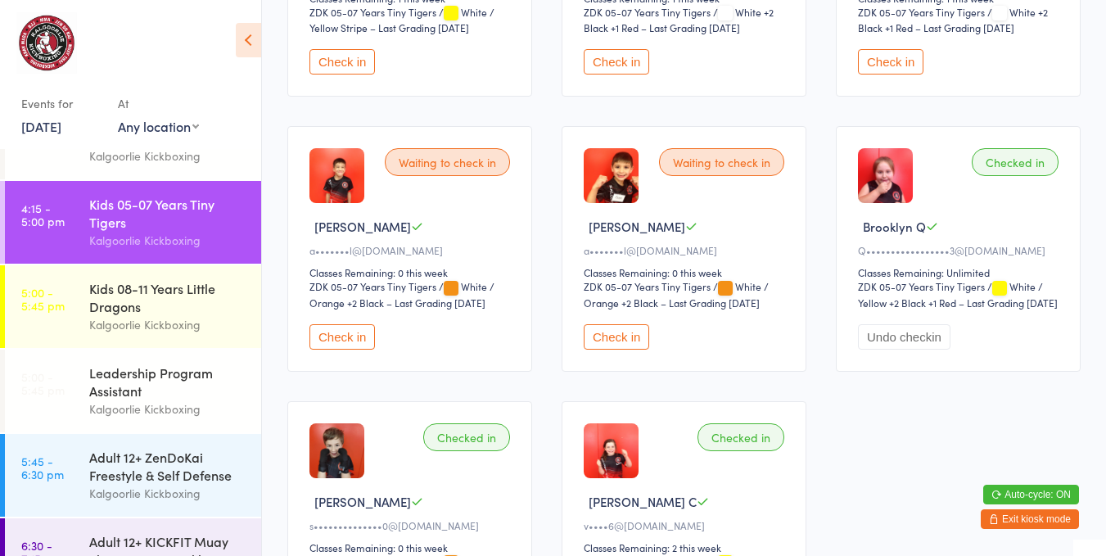
scroll to position [620, 0]
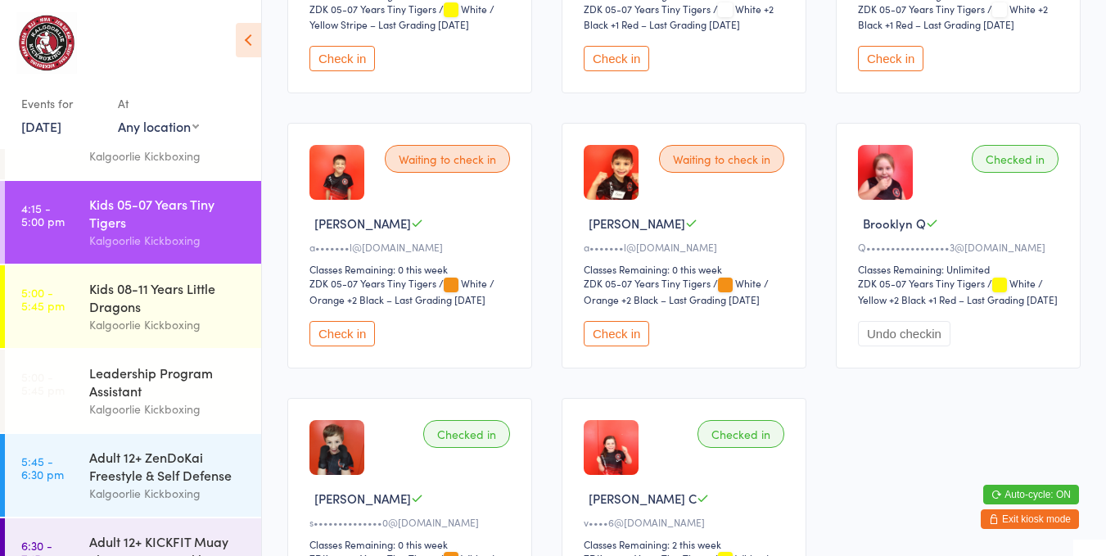
click at [840, 389] on div "Waiting to check in [PERSON_NAME]••••••••••••••••s@[DOMAIN_NAME] Classes Remain…" at bounding box center [684, 108] width 822 height 1097
click at [839, 361] on div "Checked in [GEOGRAPHIC_DATA] Q Q•••••••••••••••••3@[DOMAIN_NAME] Classes Remain…" at bounding box center [958, 245] width 245 height 245
click at [839, 344] on div "Checked in [GEOGRAPHIC_DATA] Q Q•••••••••••••••••3@[DOMAIN_NAME] Classes Remain…" at bounding box center [958, 245] width 245 height 245
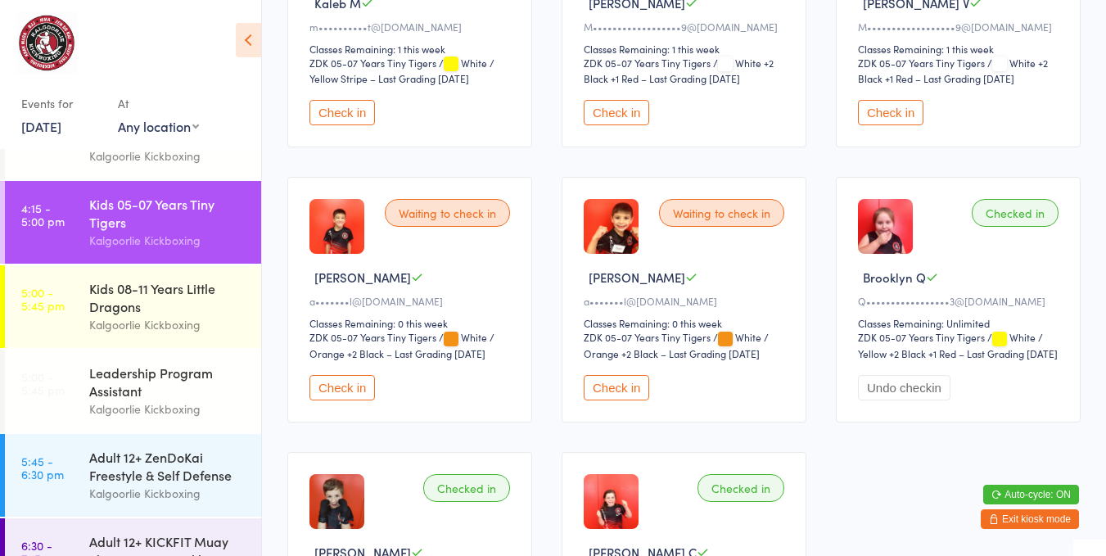
click at [836, 417] on div "Checked in [GEOGRAPHIC_DATA] Q Q•••••••••••••••••3@[DOMAIN_NAME] Classes Remain…" at bounding box center [958, 299] width 245 height 245
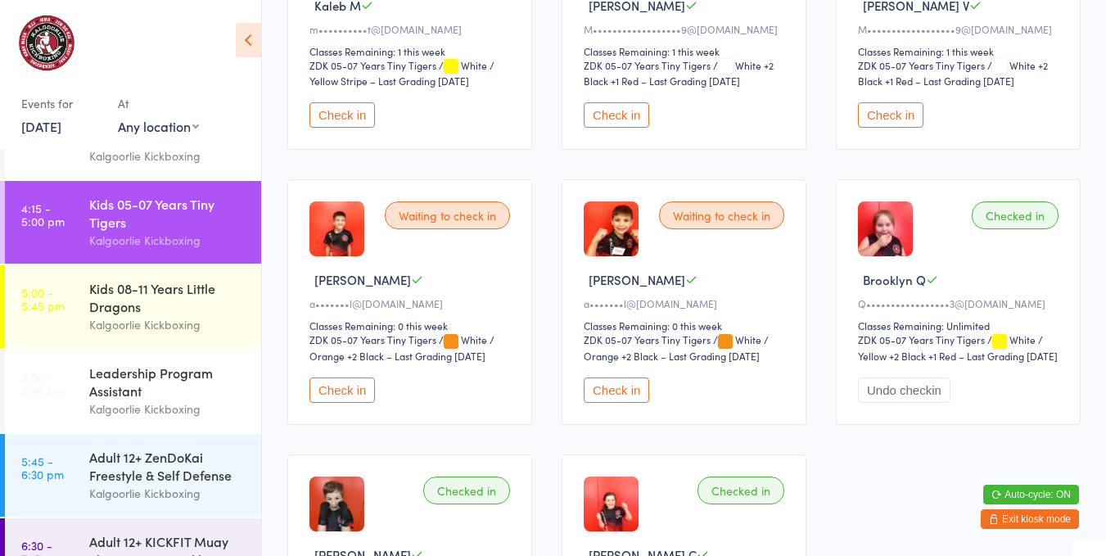
click at [917, 390] on button "Undo checkin" at bounding box center [904, 389] width 92 height 25
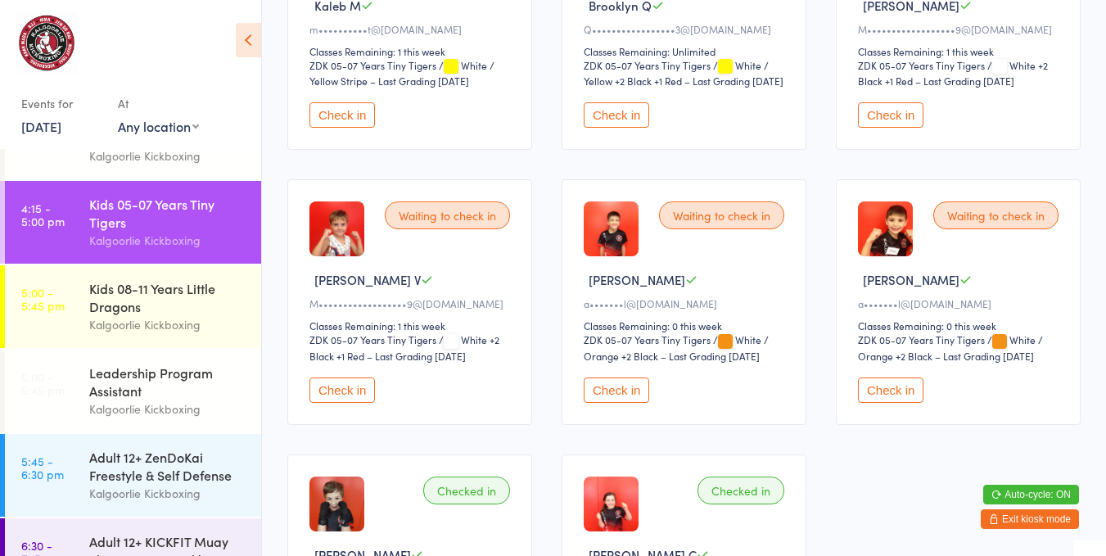
click at [909, 386] on button "Check in" at bounding box center [890, 389] width 65 height 25
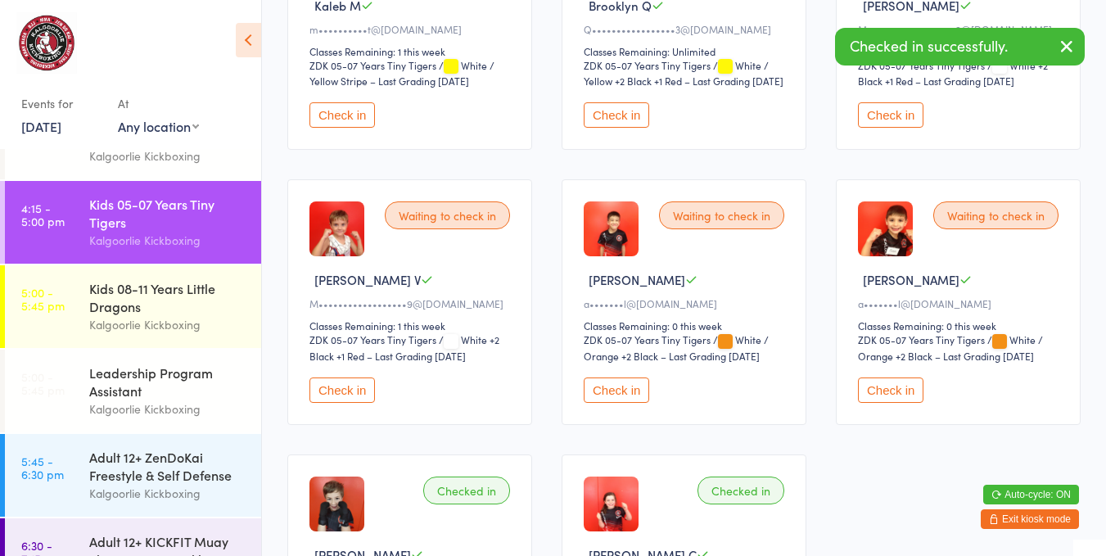
click at [946, 414] on div "Waiting to check in [PERSON_NAME] V a•••••••l@[DOMAIN_NAME] Classes Remaining: …" at bounding box center [958, 301] width 245 height 245
click at [894, 394] on button "Undo checkin" at bounding box center [904, 389] width 92 height 25
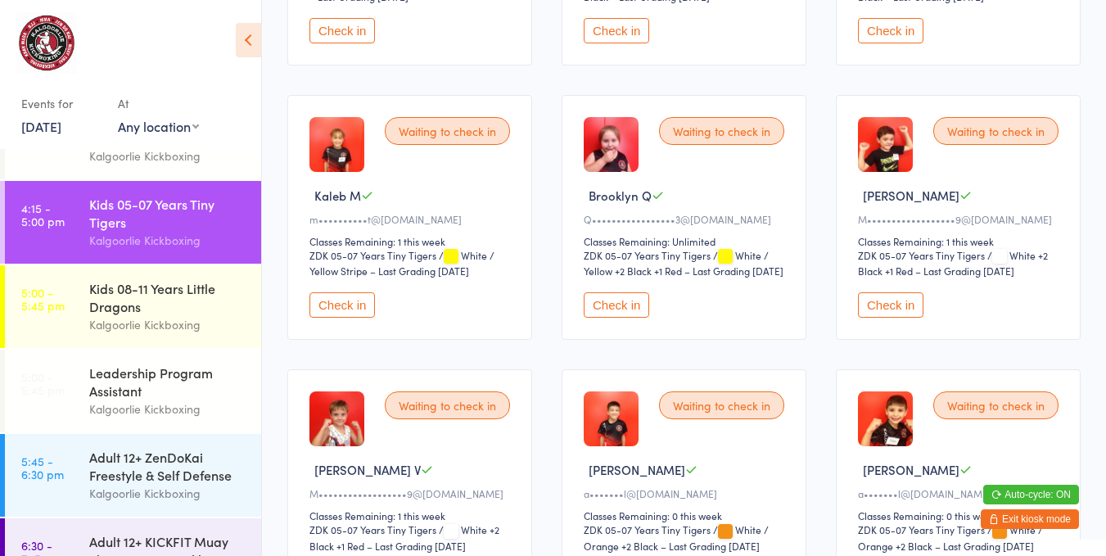
scroll to position [367, 0]
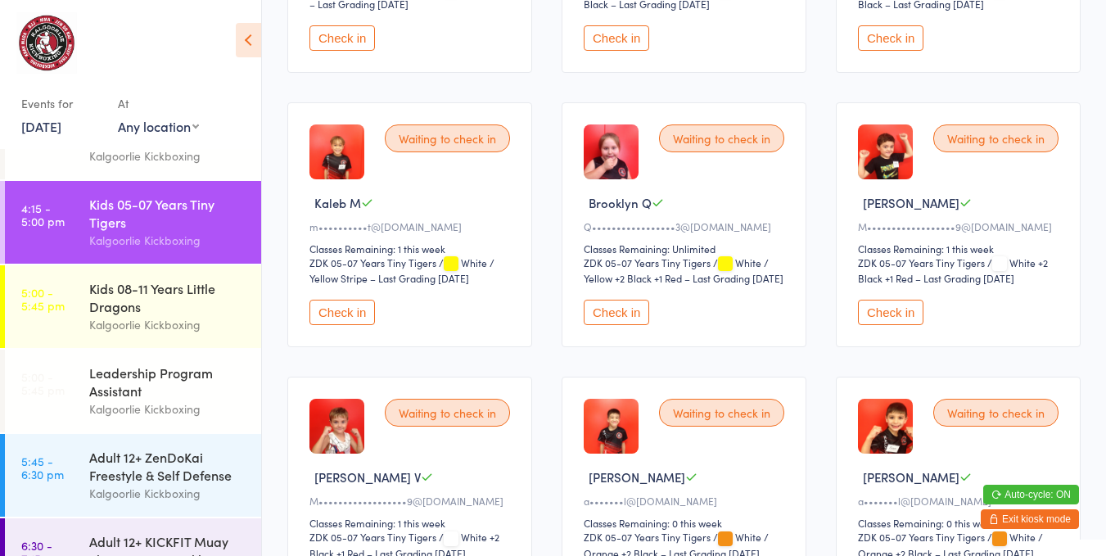
click at [616, 315] on button "Check in" at bounding box center [615, 312] width 65 height 25
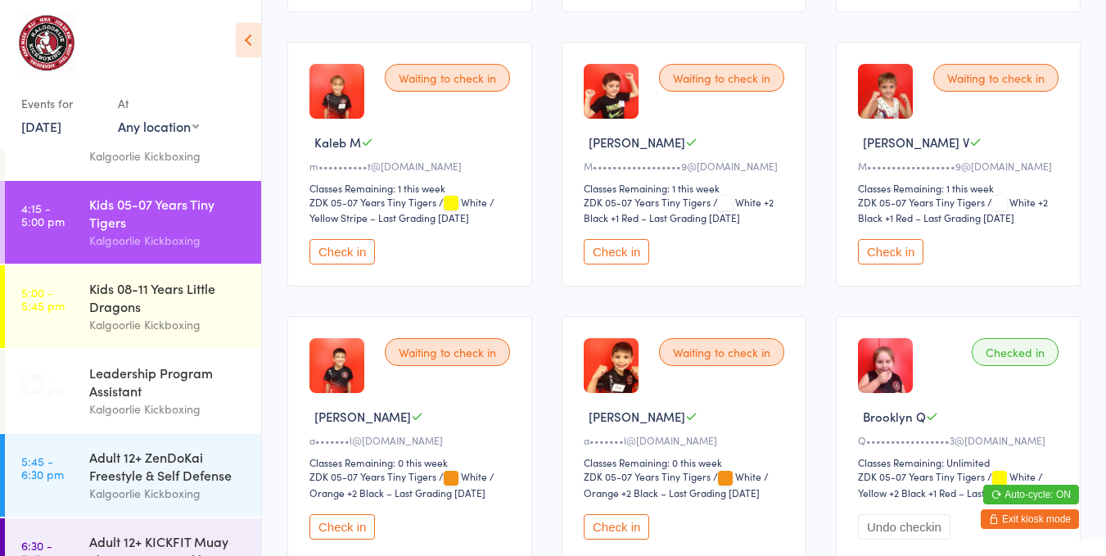
scroll to position [421, 0]
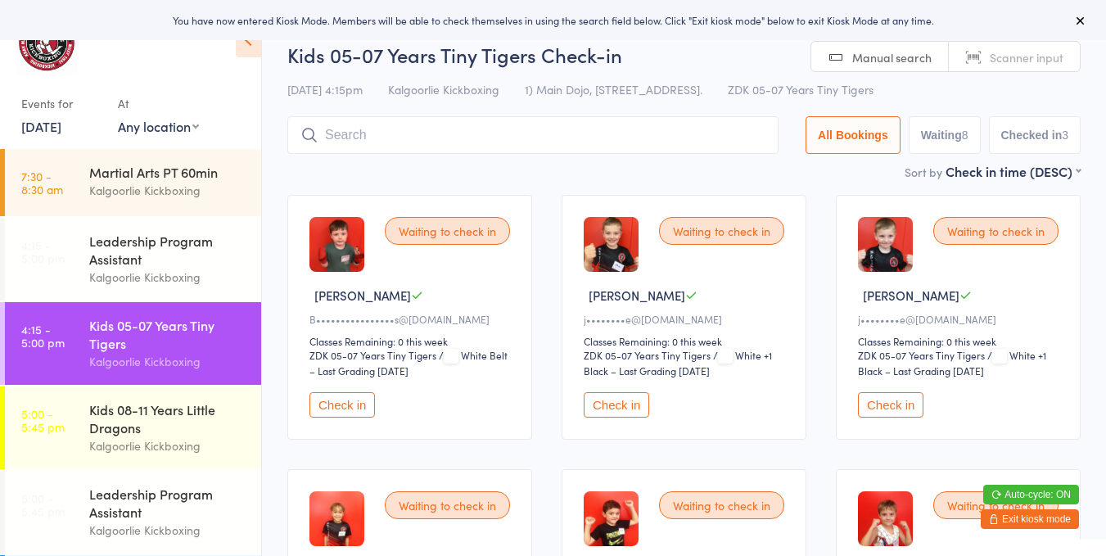
click at [349, 402] on button "Check in" at bounding box center [341, 404] width 65 height 25
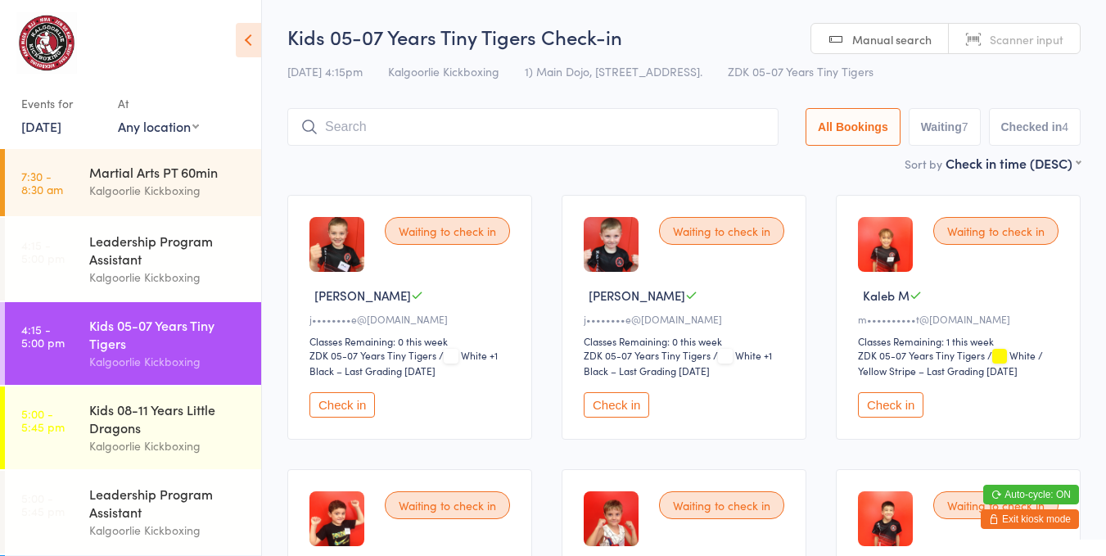
click at [886, 408] on button "Check in" at bounding box center [890, 404] width 65 height 25
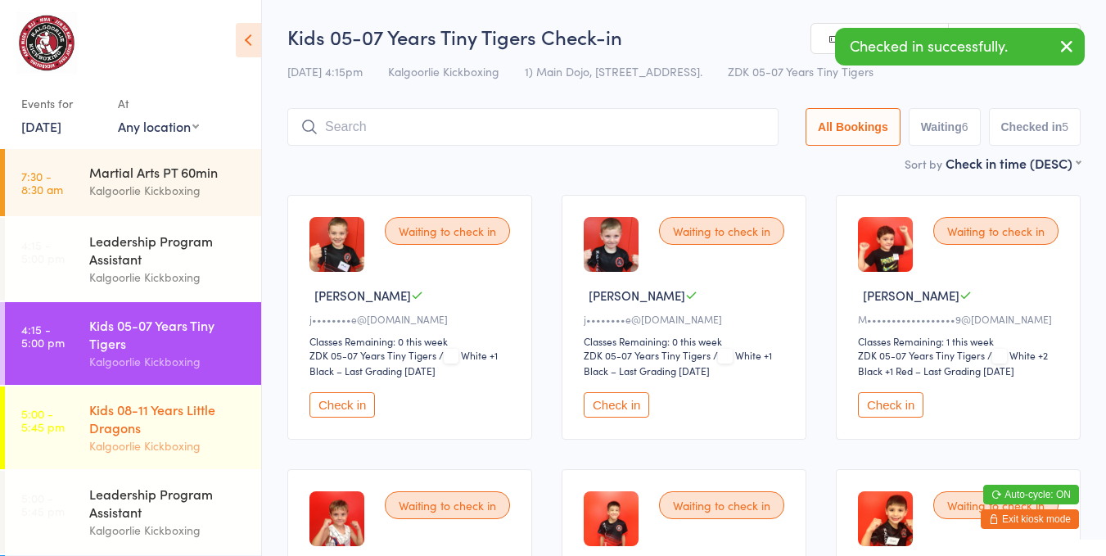
click at [172, 411] on div "Kids 08-11 Years Little Dragons" at bounding box center [168, 418] width 158 height 36
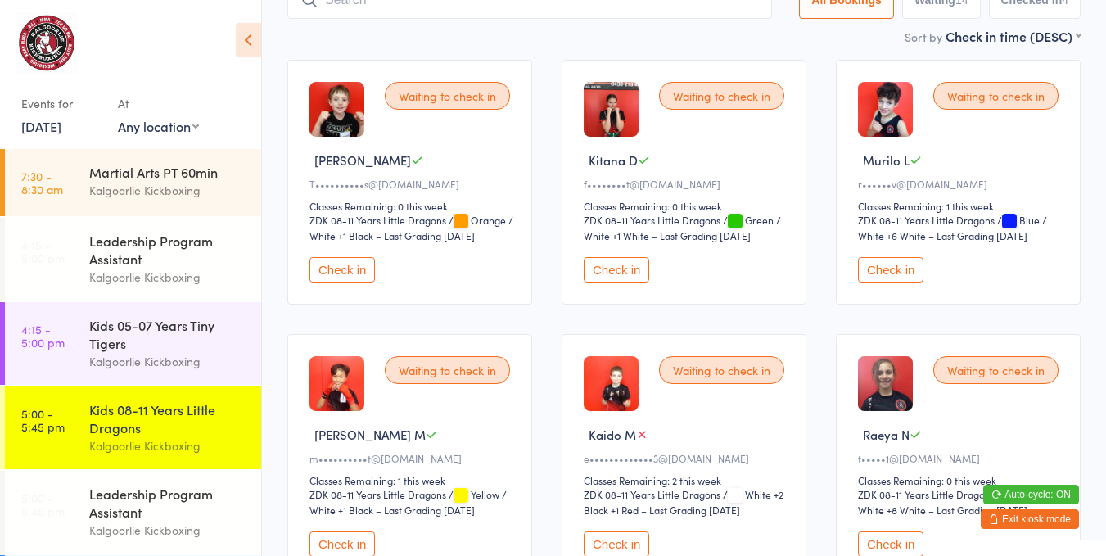
click at [865, 185] on div "r••••••v@[DOMAIN_NAME]" at bounding box center [960, 184] width 205 height 14
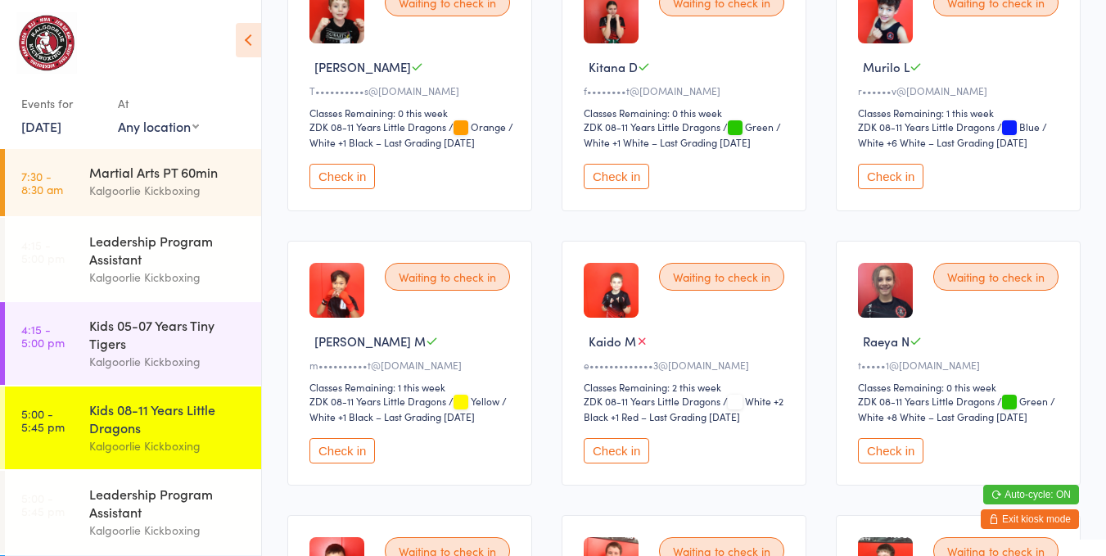
scroll to position [236, 0]
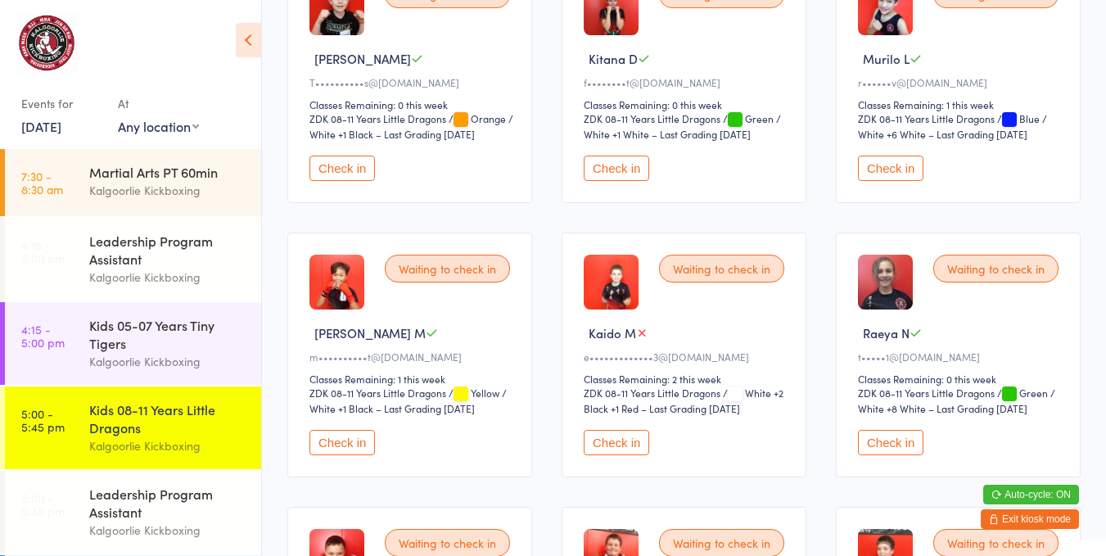
click at [359, 430] on button "Check in" at bounding box center [341, 442] width 65 height 25
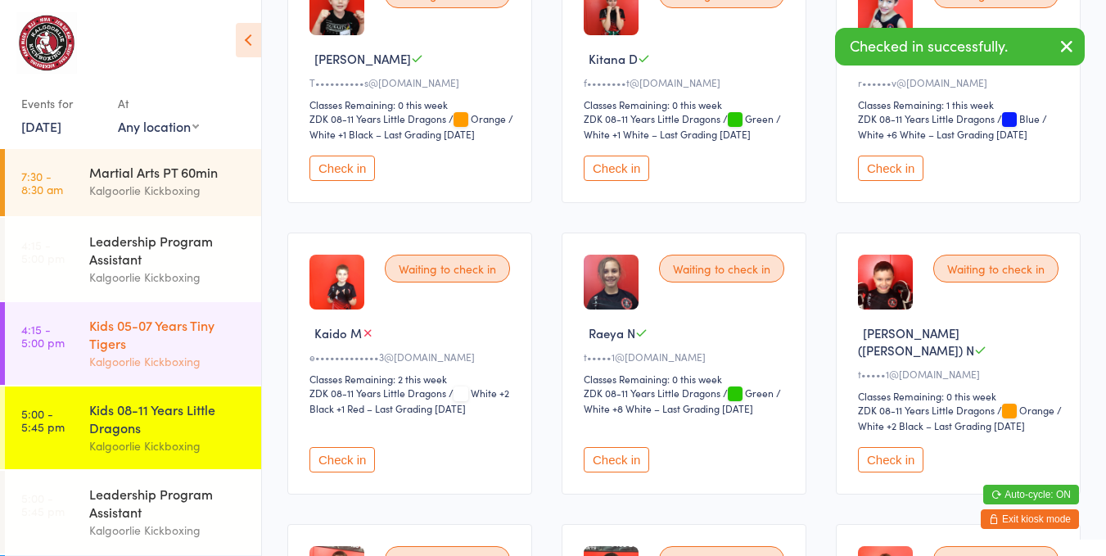
click at [184, 339] on div "Kids 05-07 Years Tiny Tigers" at bounding box center [168, 334] width 158 height 36
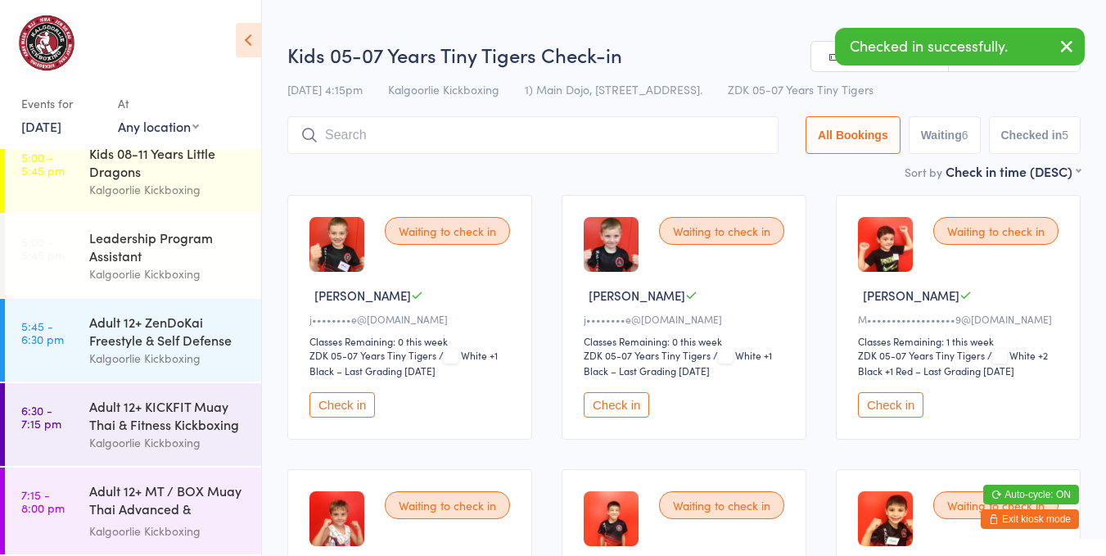
scroll to position [260, 0]
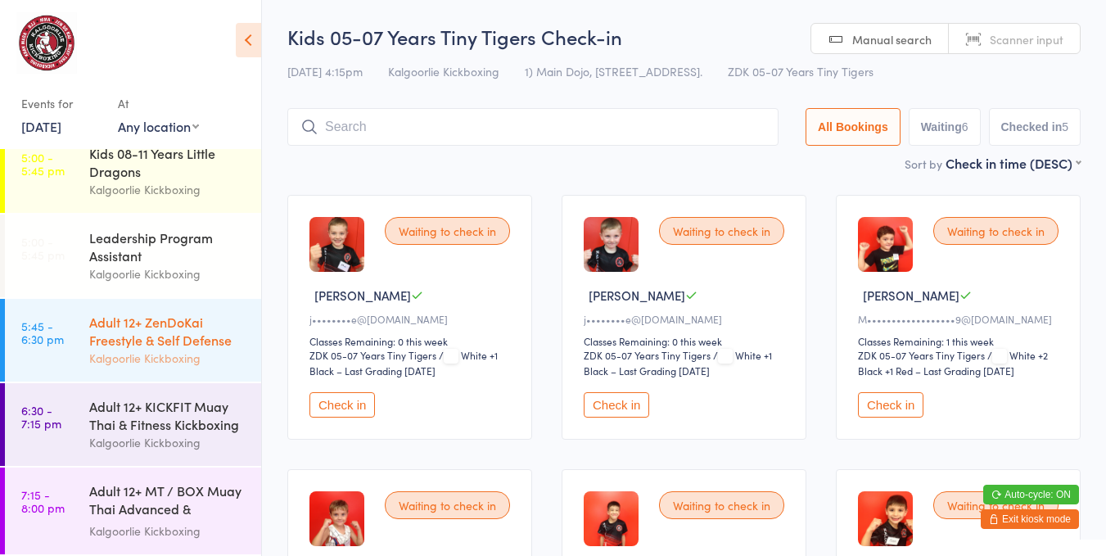
click at [148, 326] on div "Adult 12+ ZenDoKai Freestyle & Self Defense" at bounding box center [168, 331] width 158 height 36
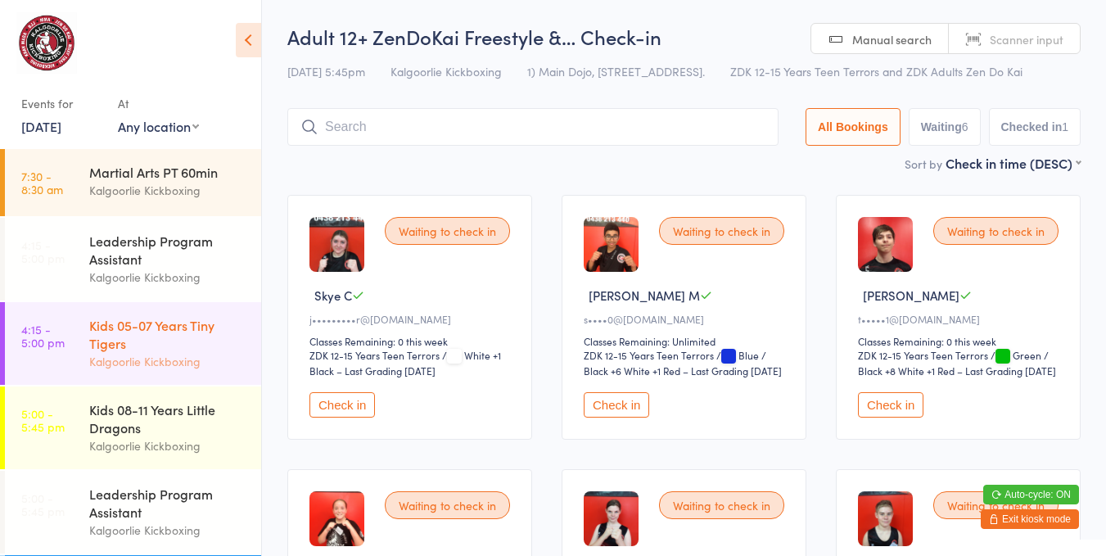
click at [151, 334] on div "Kids 05-07 Years Tiny Tigers" at bounding box center [168, 334] width 158 height 36
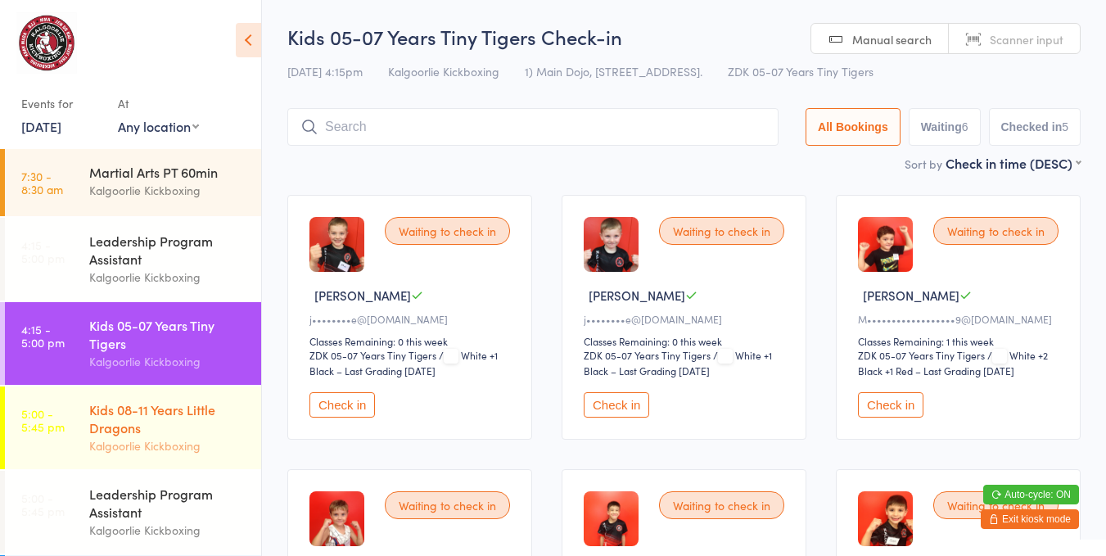
click at [133, 412] on div "Kids 08-11 Years Little Dragons" at bounding box center [168, 418] width 158 height 36
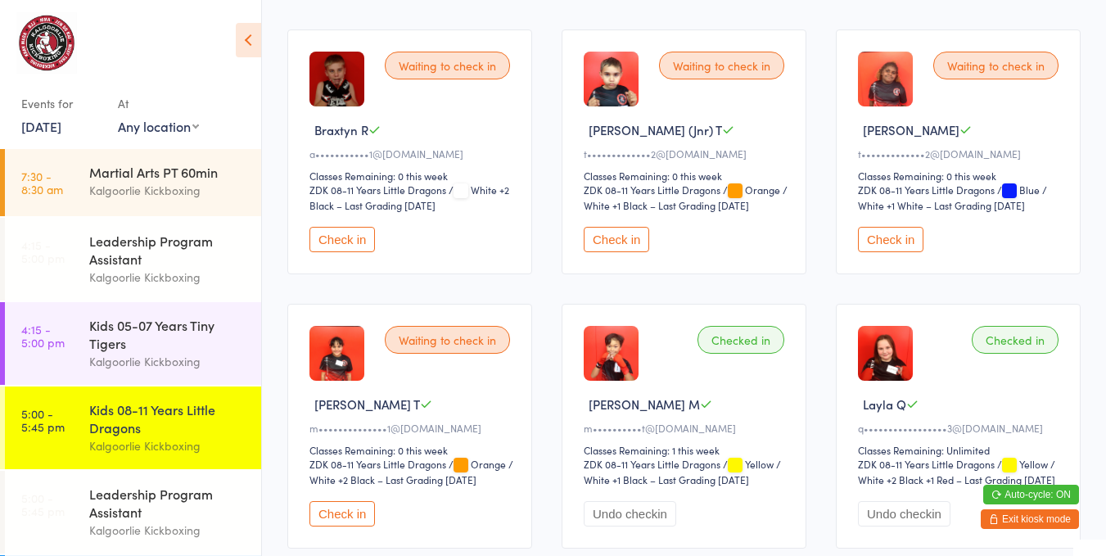
scroll to position [1020, 0]
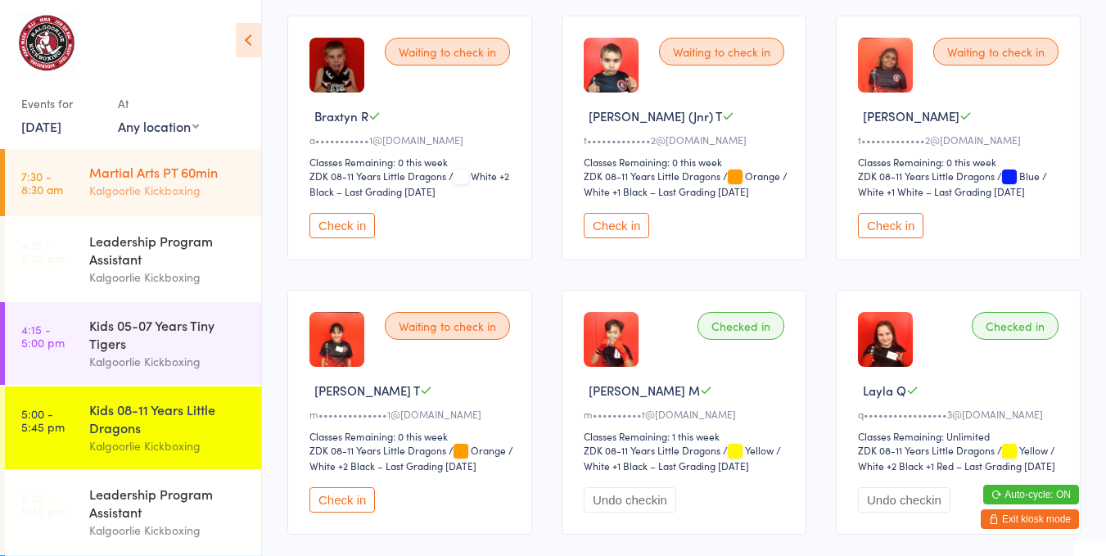
click at [153, 184] on div "Kalgoorlie Kickboxing" at bounding box center [168, 190] width 158 height 19
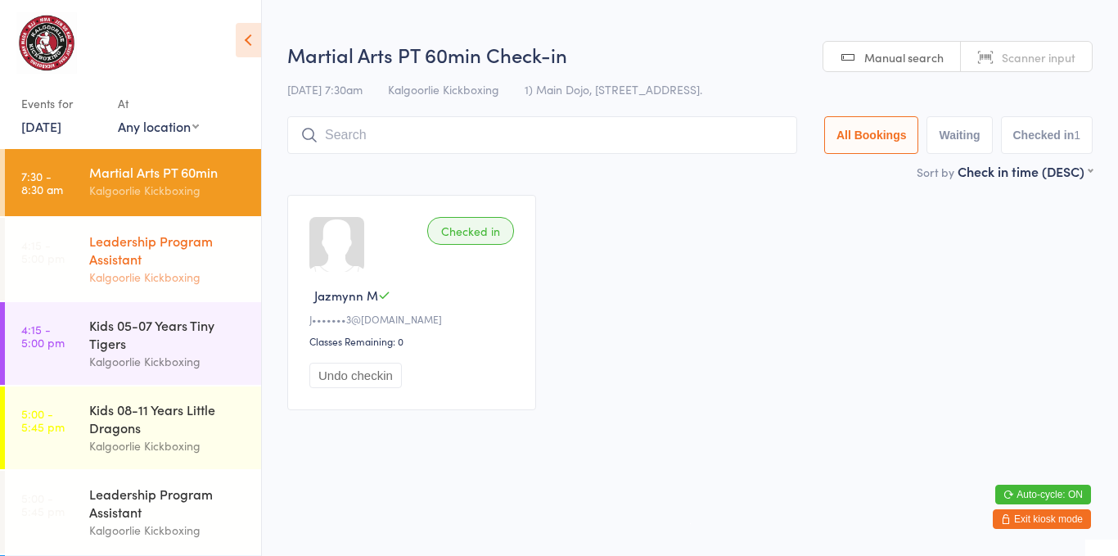
click at [155, 252] on div "Leadership Program Assistant" at bounding box center [168, 250] width 158 height 36
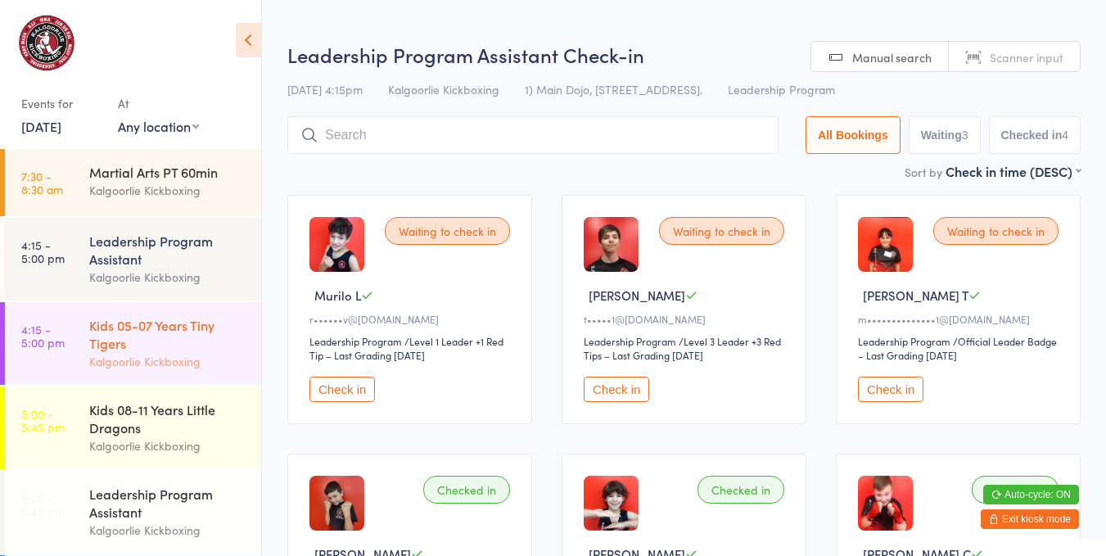
click at [191, 324] on div "Kids 05-07 Years Tiny Tigers" at bounding box center [168, 334] width 158 height 36
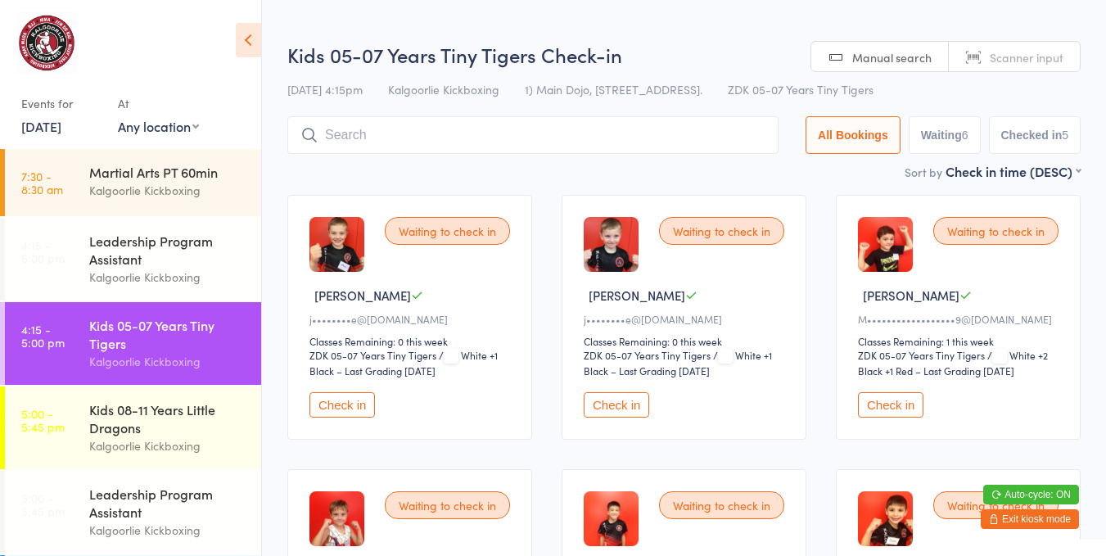
click at [901, 403] on button "Check in" at bounding box center [890, 404] width 65 height 25
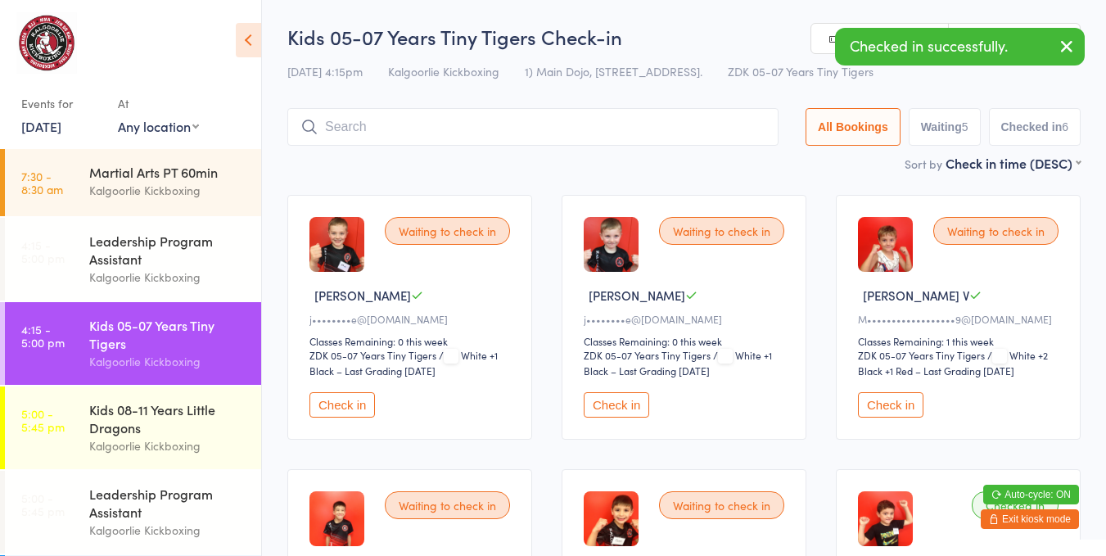
click at [870, 375] on div "Waiting to check in Zander V M••••••••••••••••••9@gmail.com Classes Remaining: …" at bounding box center [958, 317] width 245 height 245
click at [873, 392] on button "Check in" at bounding box center [890, 404] width 65 height 25
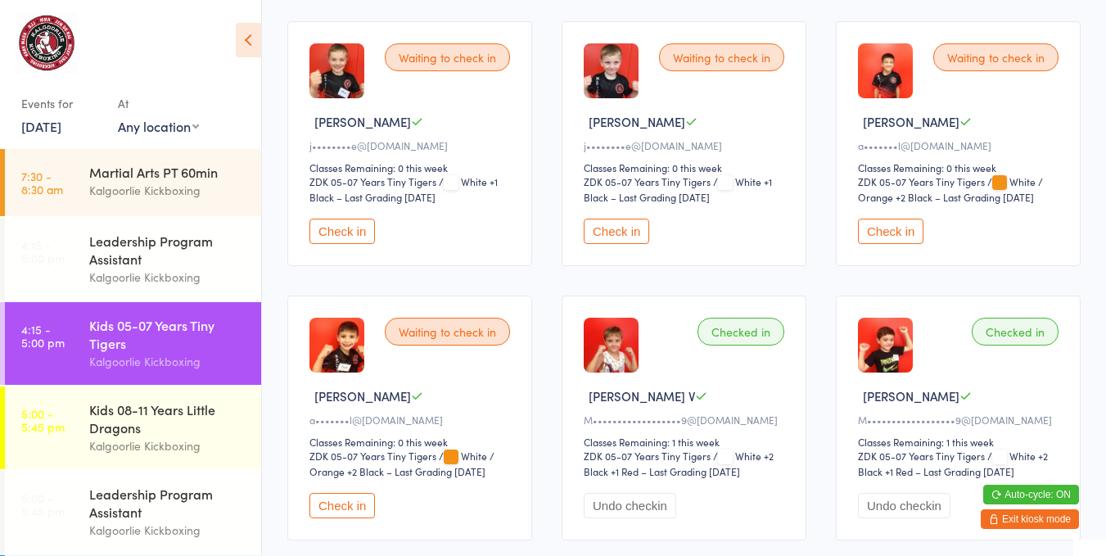
scroll to position [139, 0]
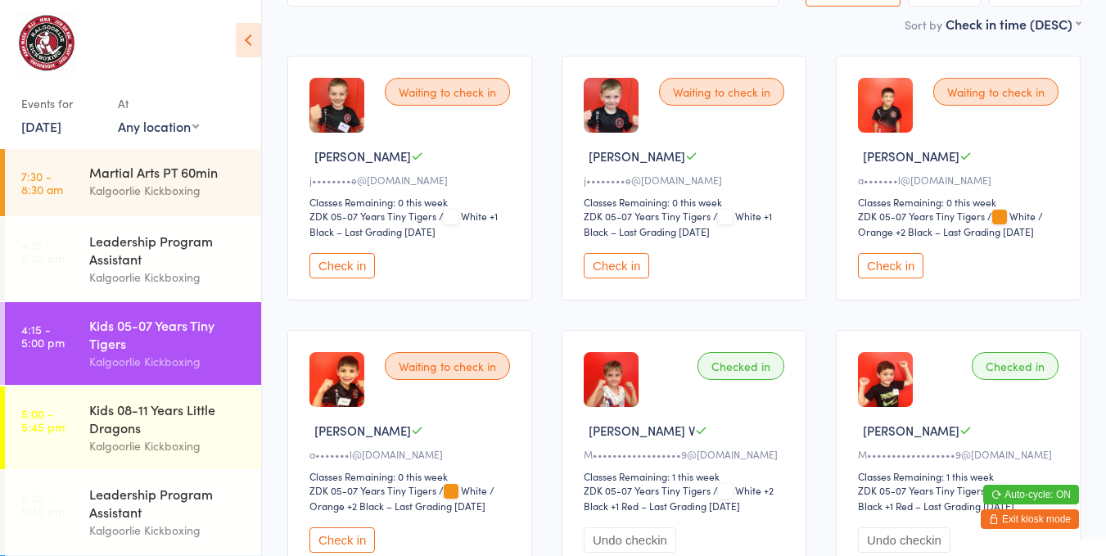
click at [356, 257] on button "Check in" at bounding box center [341, 265] width 65 height 25
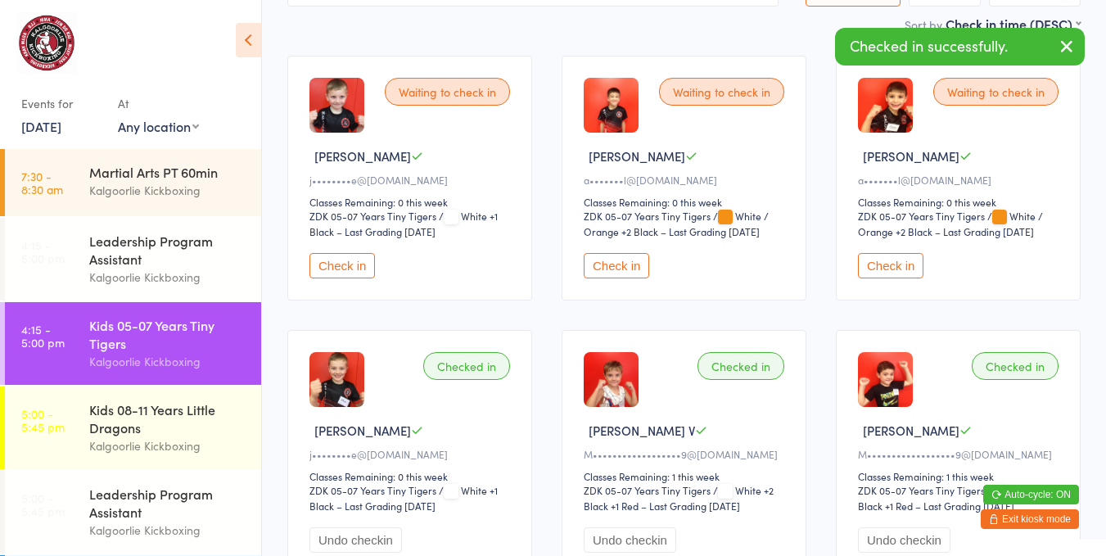
click at [606, 264] on button "Check in" at bounding box center [615, 265] width 65 height 25
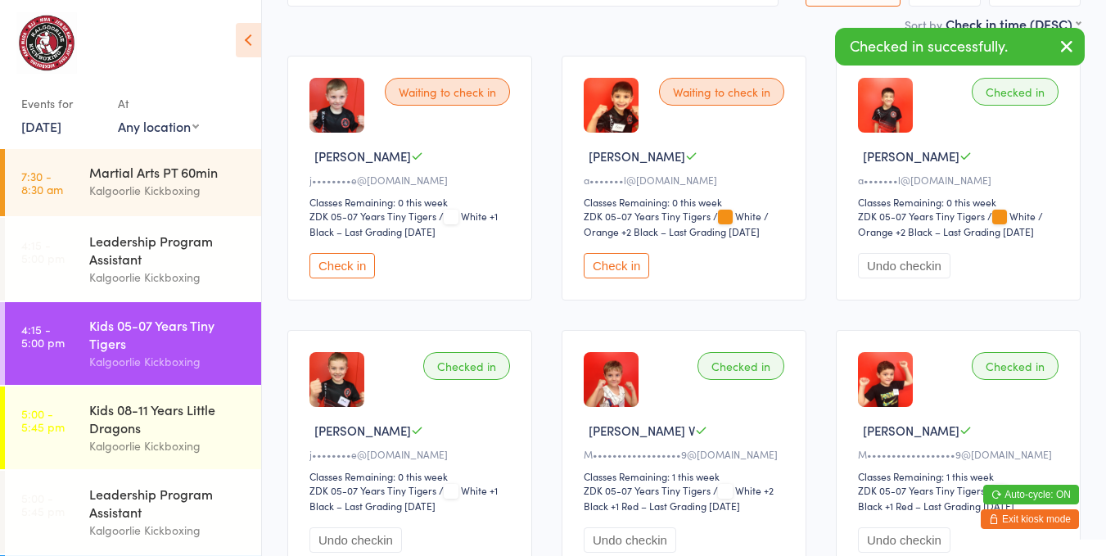
click at [331, 256] on button "Check in" at bounding box center [341, 265] width 65 height 25
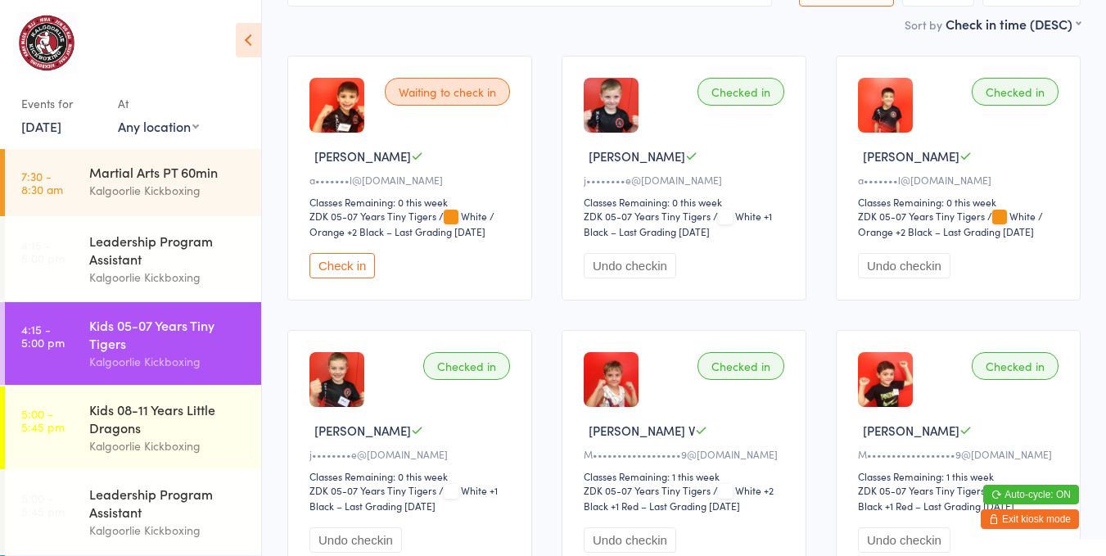
click at [358, 259] on button "Check in" at bounding box center [341, 265] width 65 height 25
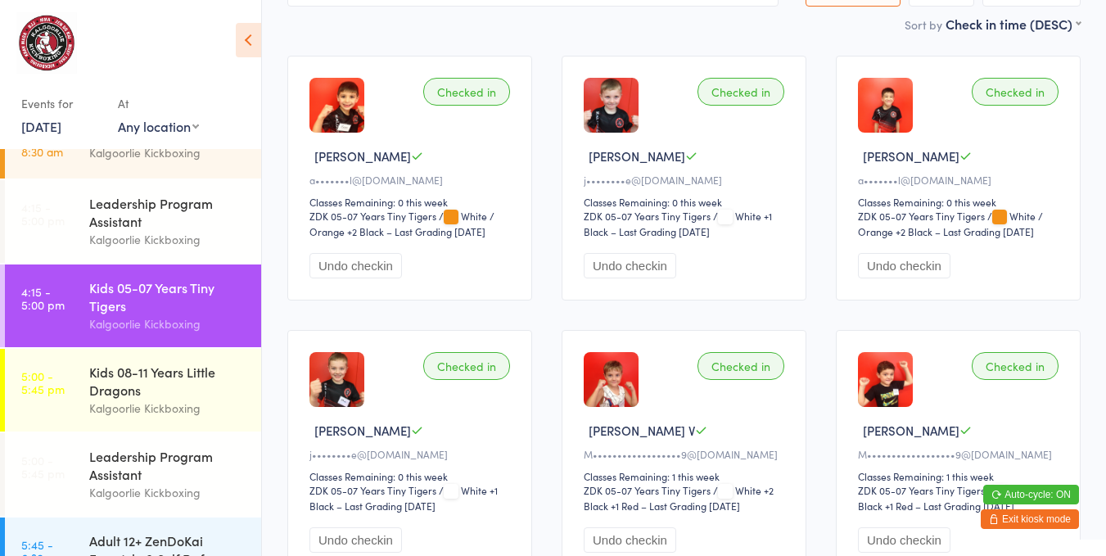
scroll to position [39, 0]
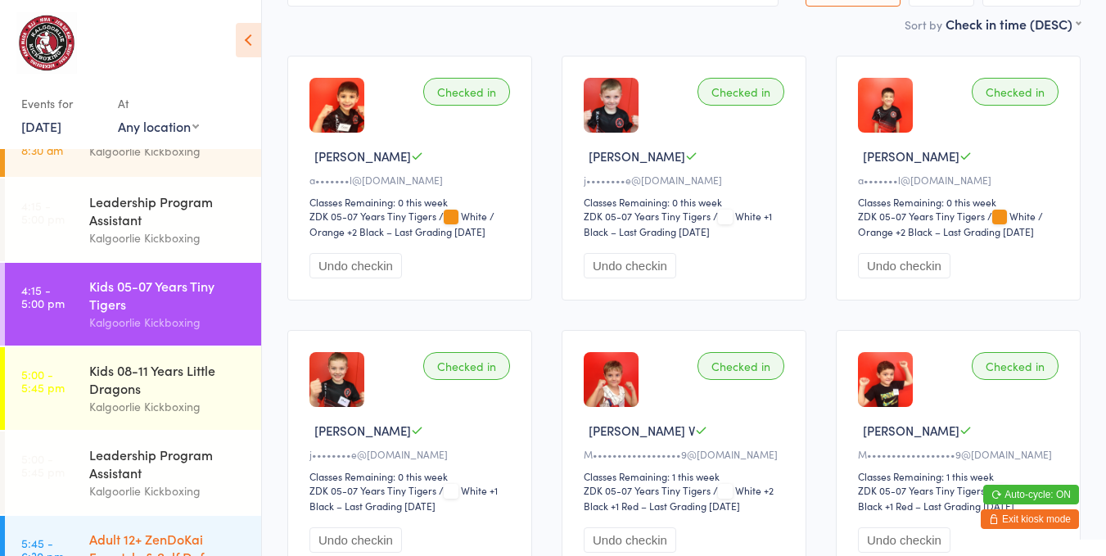
click at [171, 541] on div "Adult 12+ ZenDoKai Freestyle & Self Defense" at bounding box center [168, 547] width 158 height 36
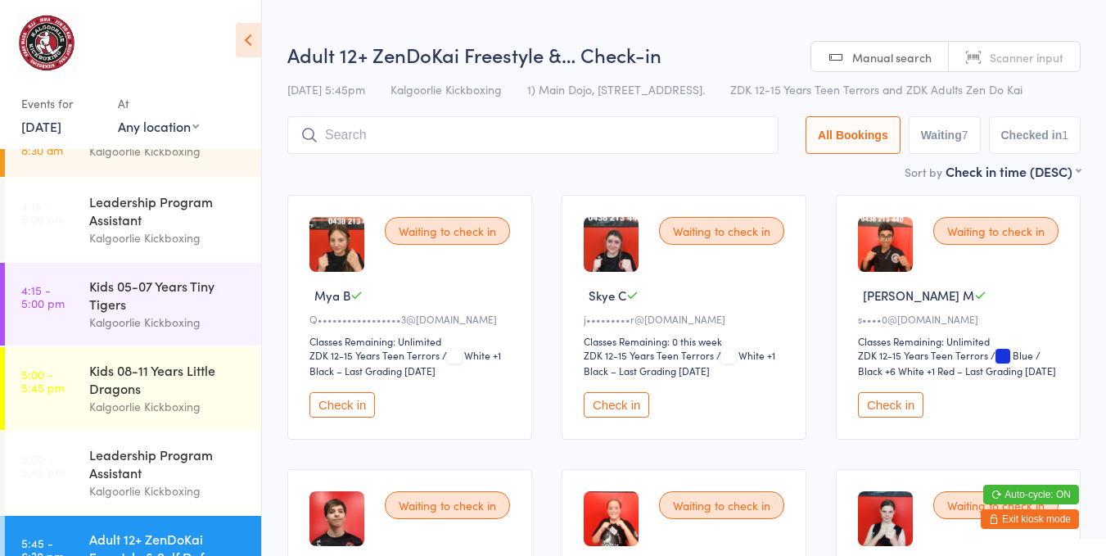
click at [367, 392] on button "Check in" at bounding box center [341, 404] width 65 height 25
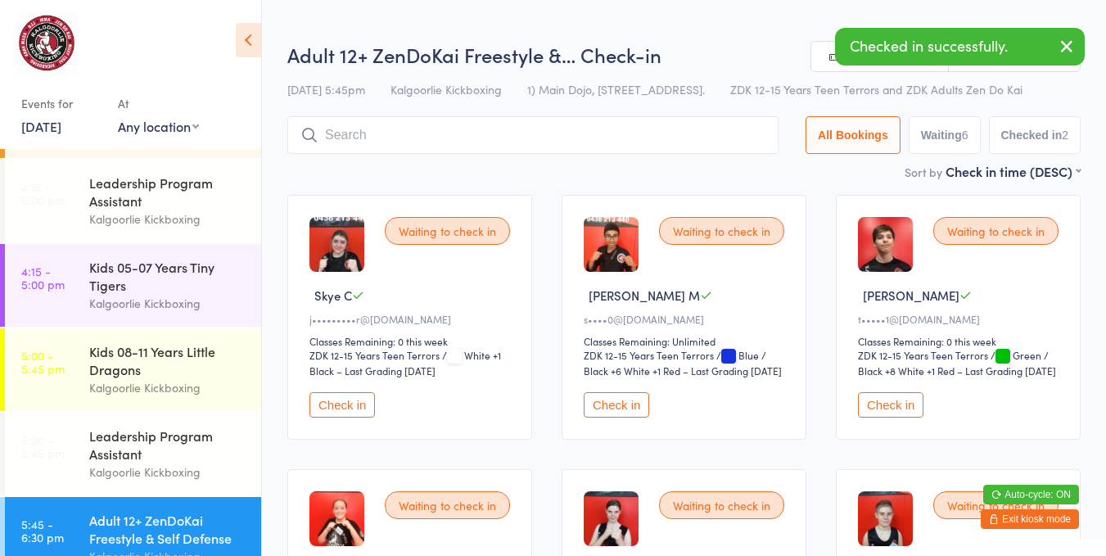
scroll to position [65, 0]
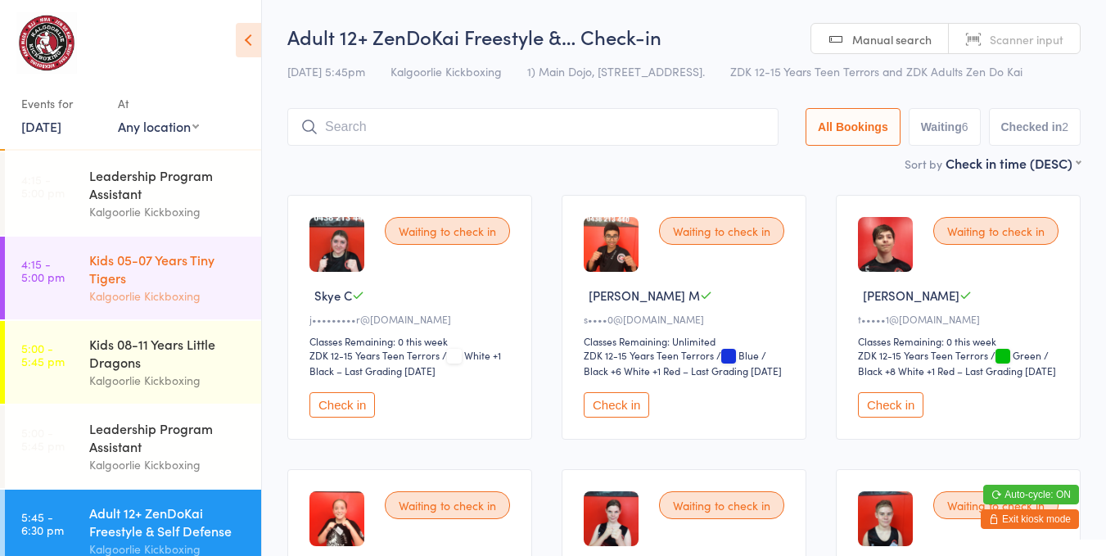
click at [126, 294] on div "Kalgoorlie Kickboxing" at bounding box center [168, 295] width 158 height 19
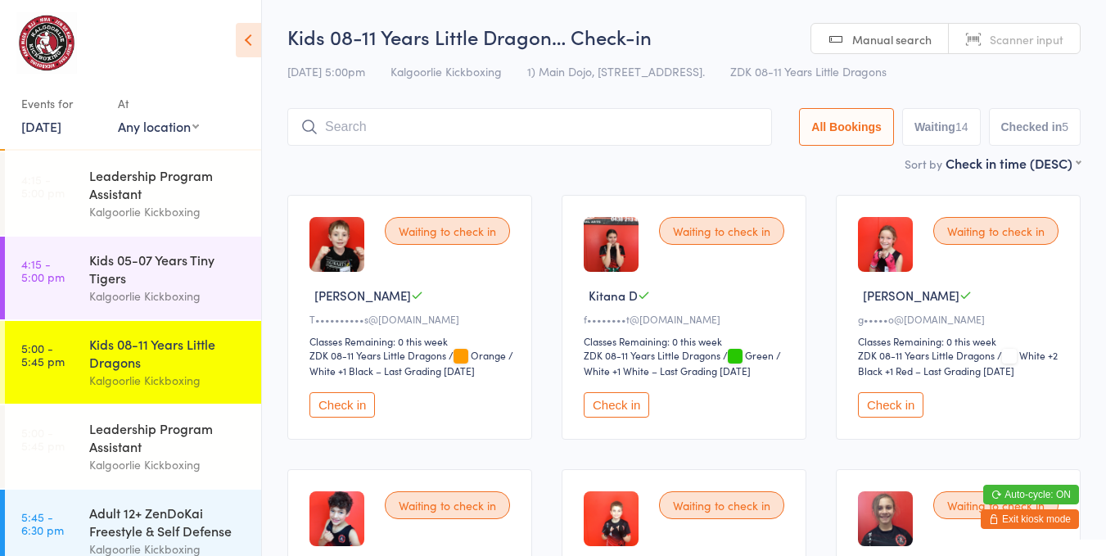
click at [892, 376] on div "Waiting to check in Maleigha I g•••••o@gmail.com Classes Remaining: 0 this week…" at bounding box center [958, 317] width 245 height 245
click at [898, 397] on button "Check in" at bounding box center [890, 404] width 65 height 25
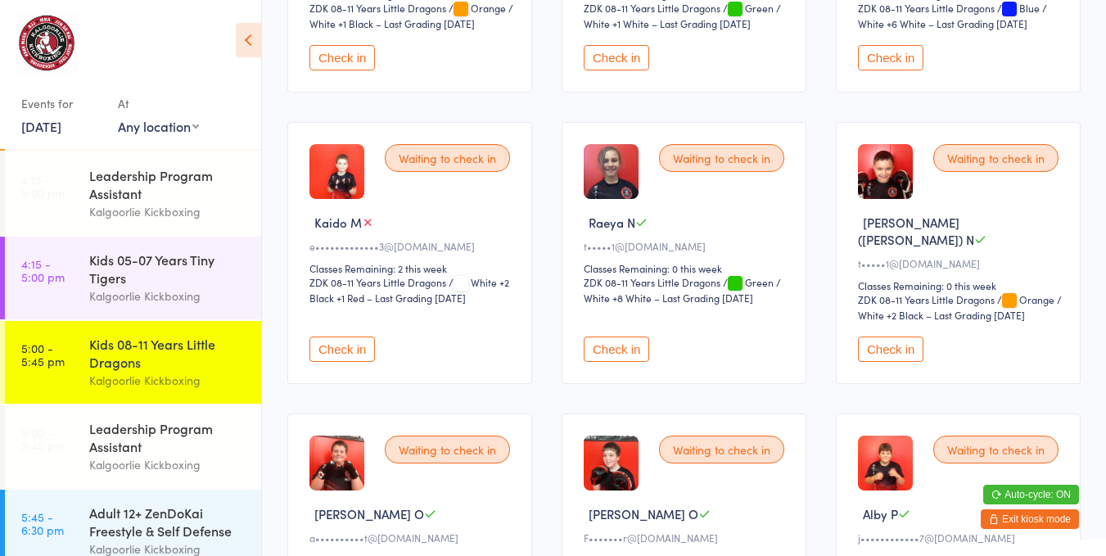
scroll to position [362, 0]
